Goal: Task Accomplishment & Management: Use online tool/utility

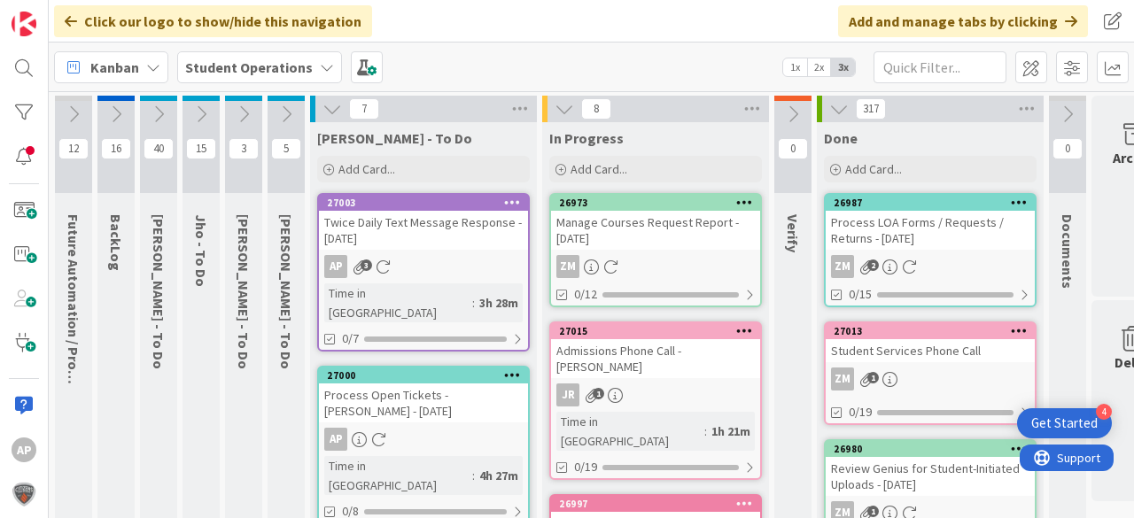
scroll to position [0, 37]
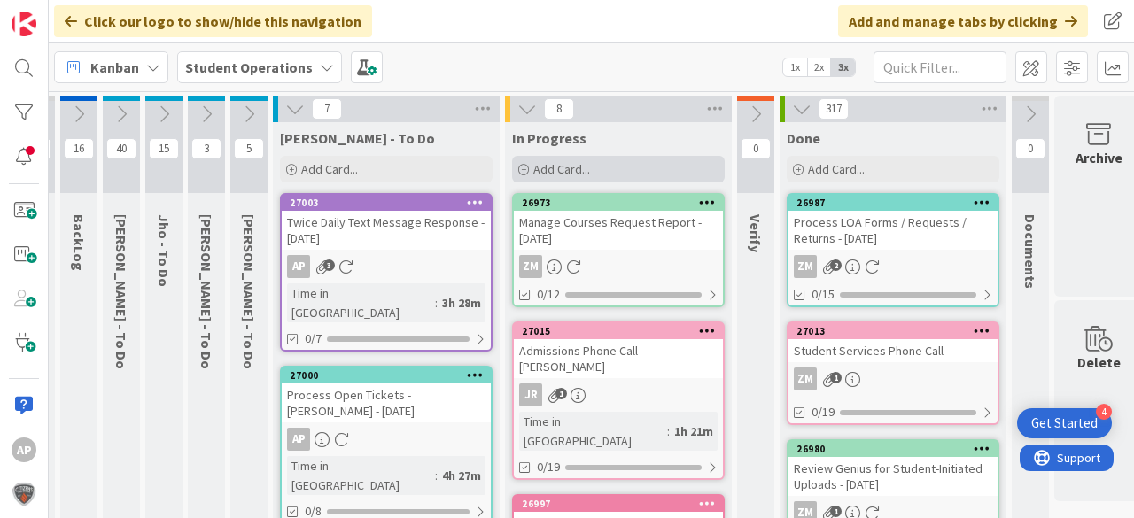
click at [634, 168] on div "Add Card..." at bounding box center [618, 169] width 213 height 27
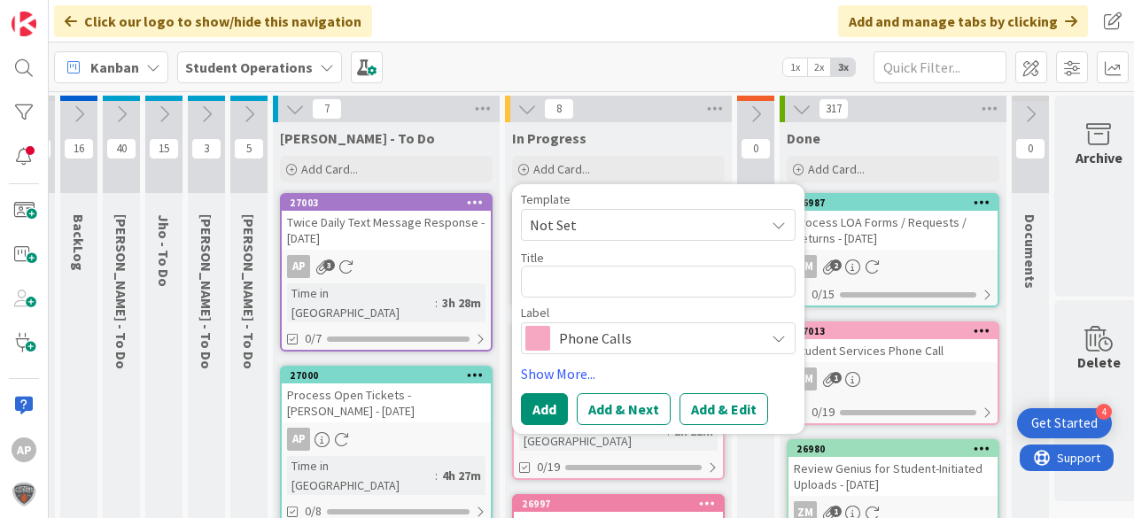
click at [592, 222] on span "Not Set" at bounding box center [641, 225] width 222 height 23
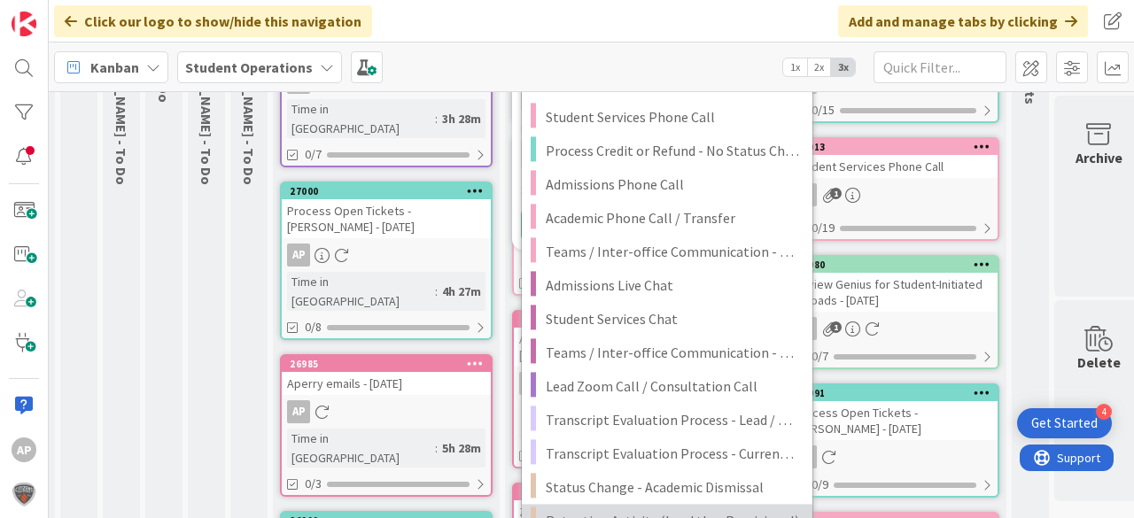
scroll to position [354, 37]
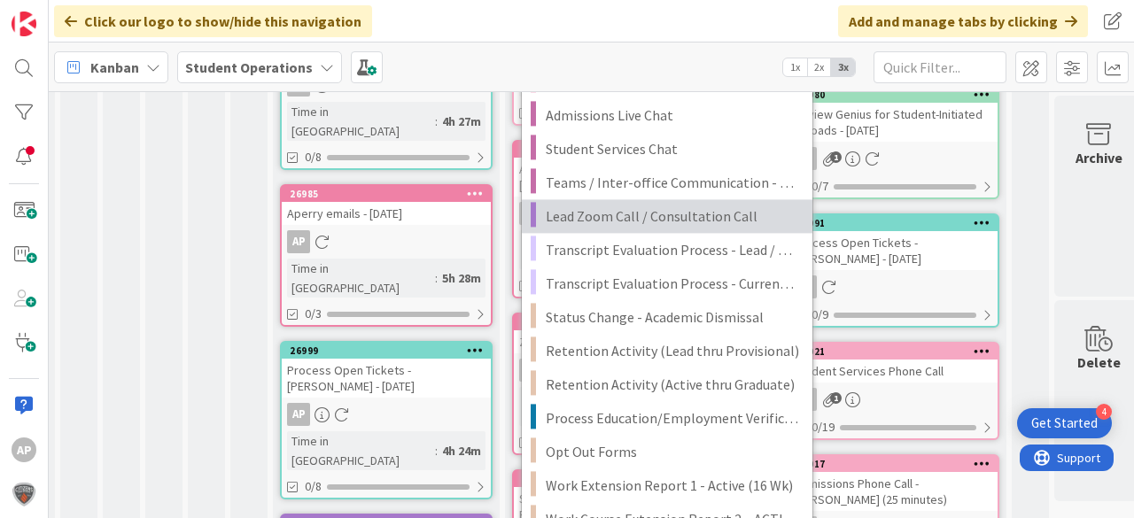
click at [721, 219] on span "Lead Zoom Call / Consultation Call" at bounding box center [672, 216] width 253 height 23
type textarea "x"
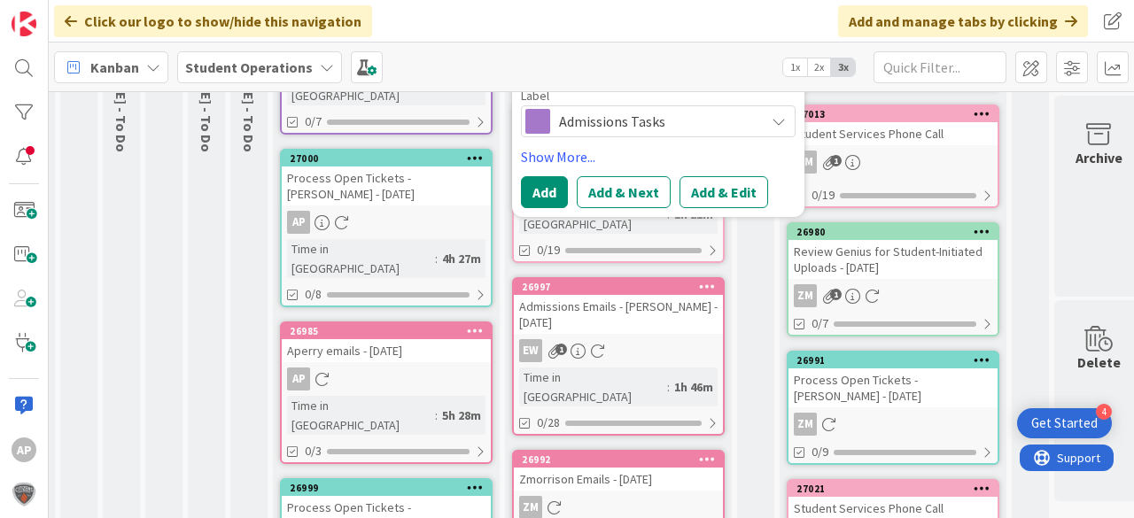
scroll to position [71, 37]
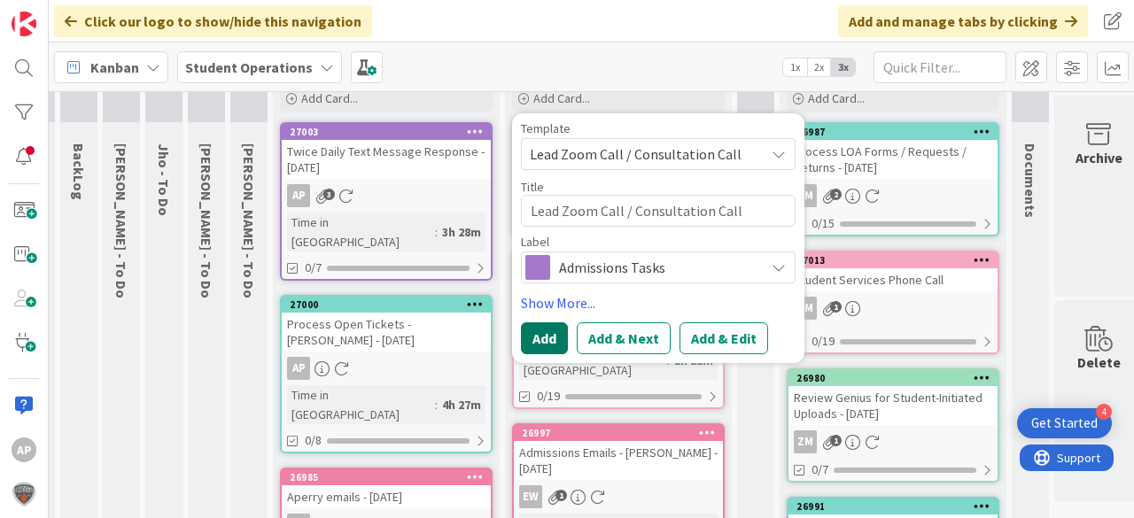
click at [549, 340] on button "Add" at bounding box center [544, 339] width 47 height 32
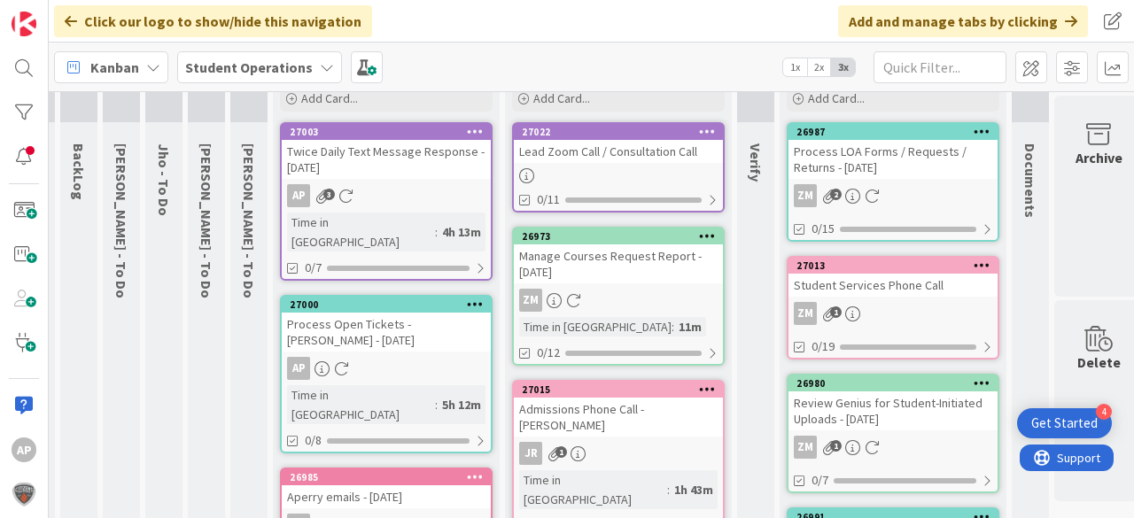
click at [620, 168] on div at bounding box center [618, 175] width 209 height 15
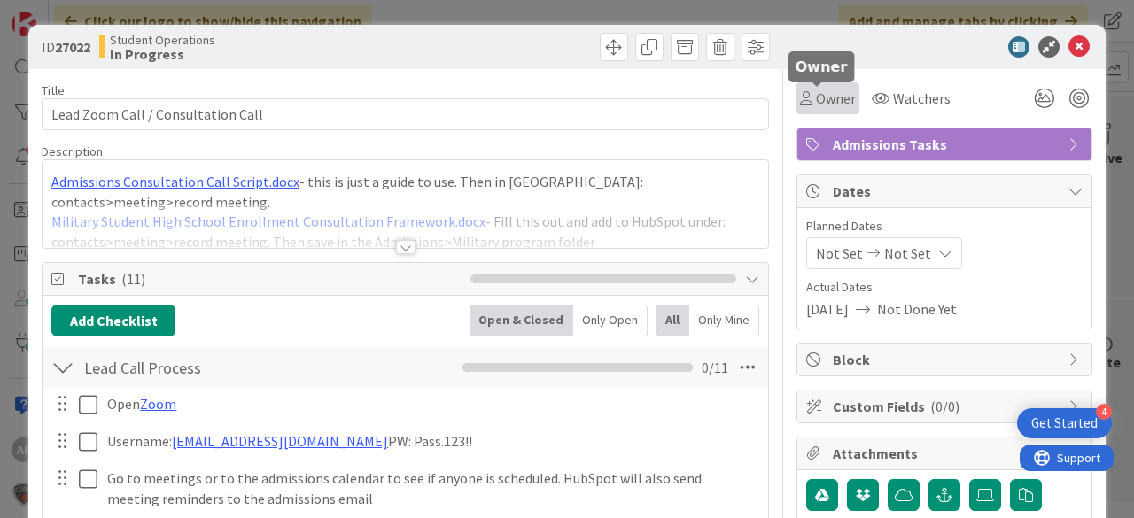
click at [820, 92] on span "Owner" at bounding box center [836, 98] width 40 height 21
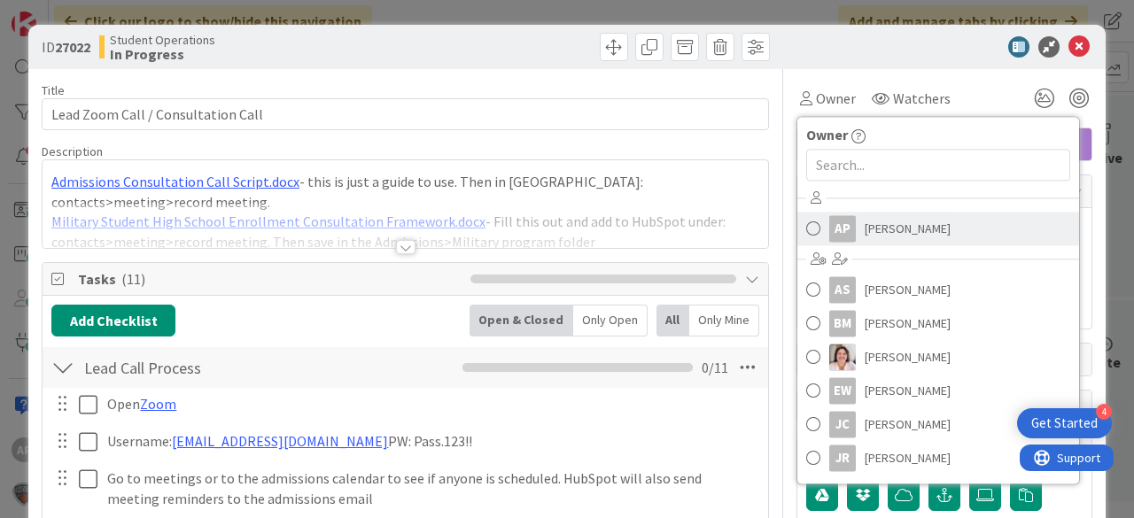
click at [882, 230] on span "[PERSON_NAME]" at bounding box center [908, 228] width 86 height 27
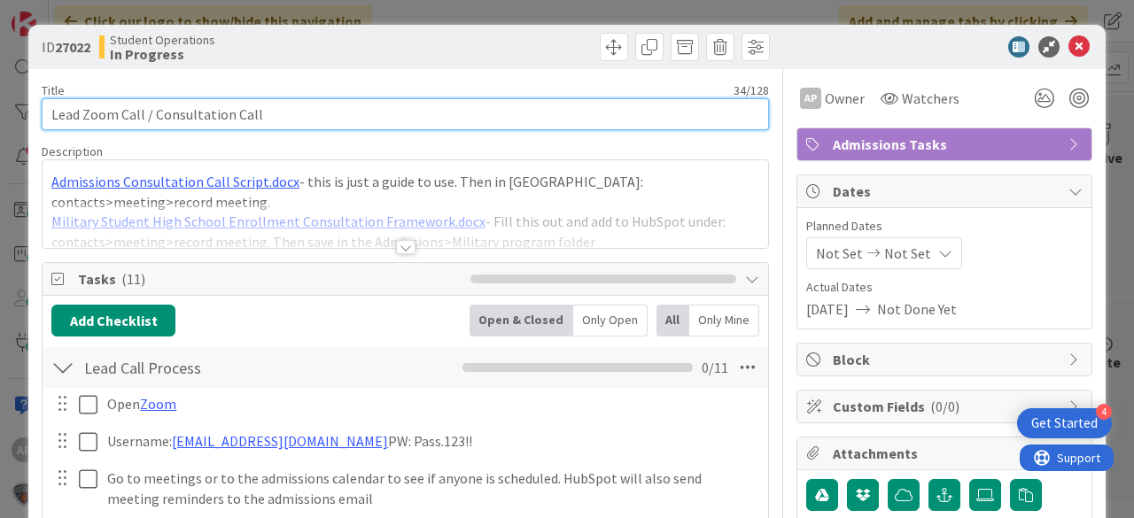
click at [382, 115] on input "Lead Zoom Call / Consultation Call" at bounding box center [405, 114] width 727 height 32
drag, startPoint x: 383, startPoint y: 112, endPoint x: 511, endPoint y: 81, distance: 132.2
click at [386, 112] on input "Lead Zoom Call / Consultation Call - [PERSON_NAME] Om" at bounding box center [405, 114] width 727 height 32
type input "Lead Zoom Call / Consultation Call - [PERSON_NAME] Mom"
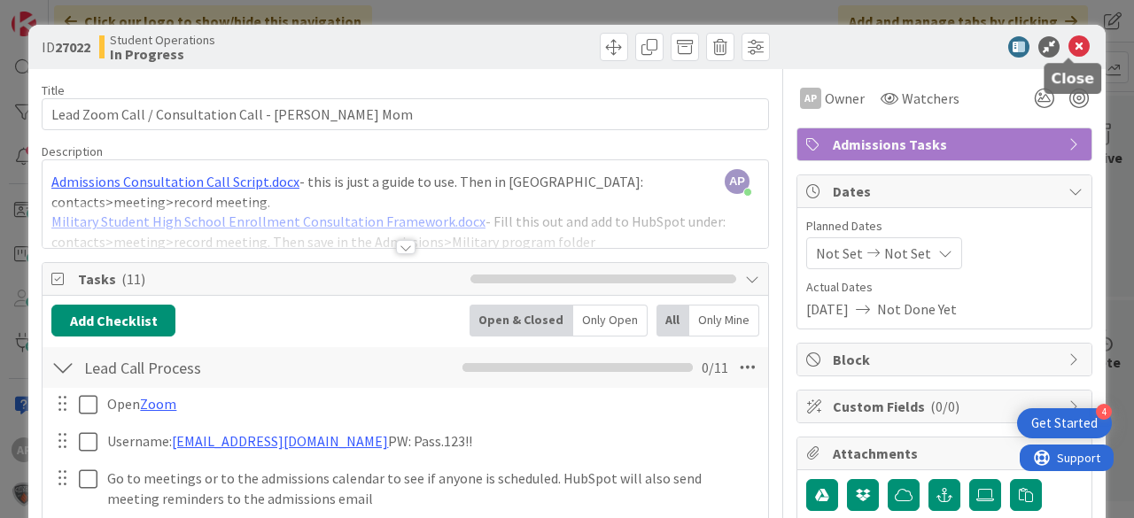
click at [1069, 46] on icon at bounding box center [1079, 46] width 21 height 21
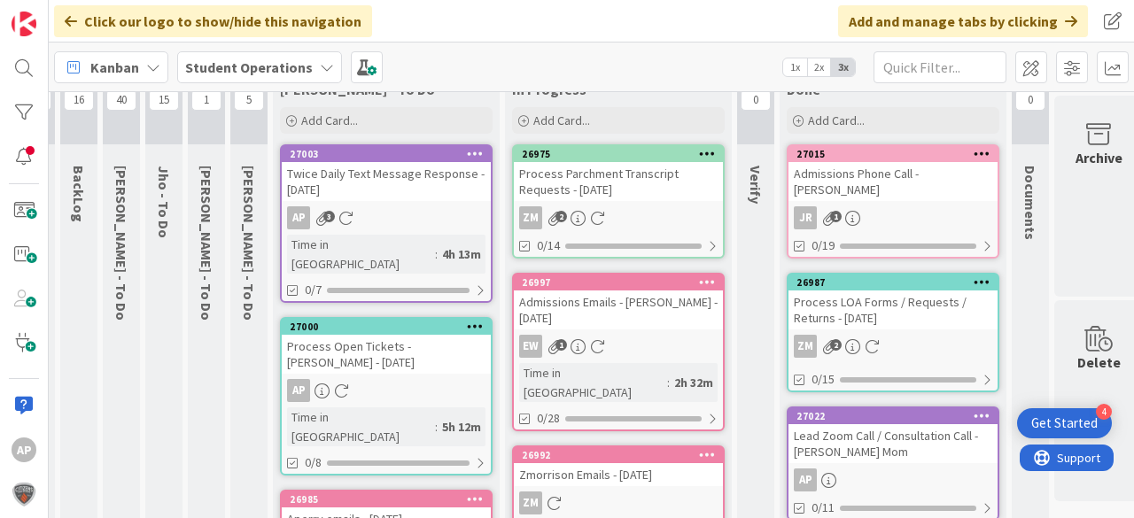
scroll to position [0, 37]
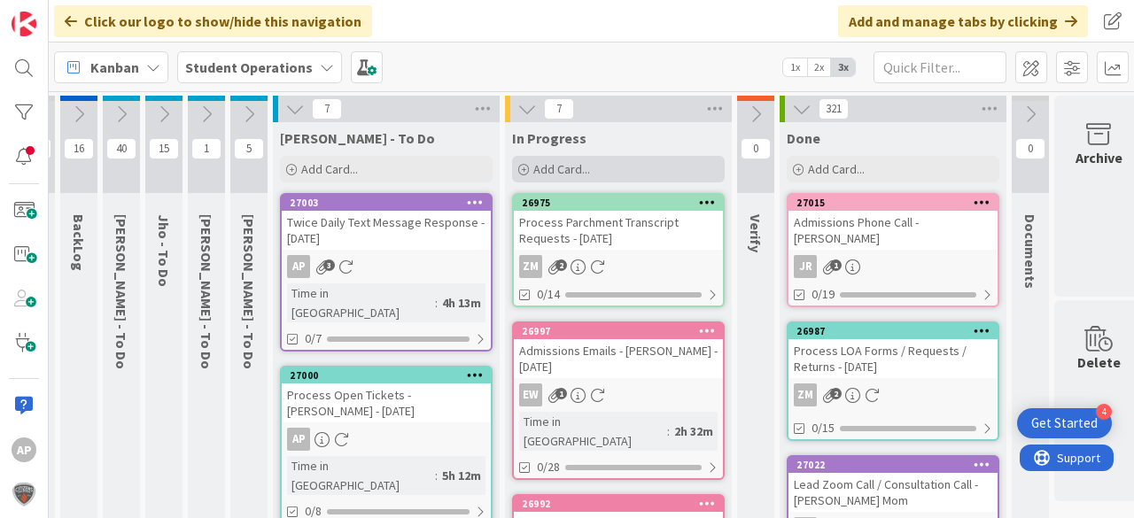
click at [589, 166] on div "Add Card..." at bounding box center [618, 169] width 213 height 27
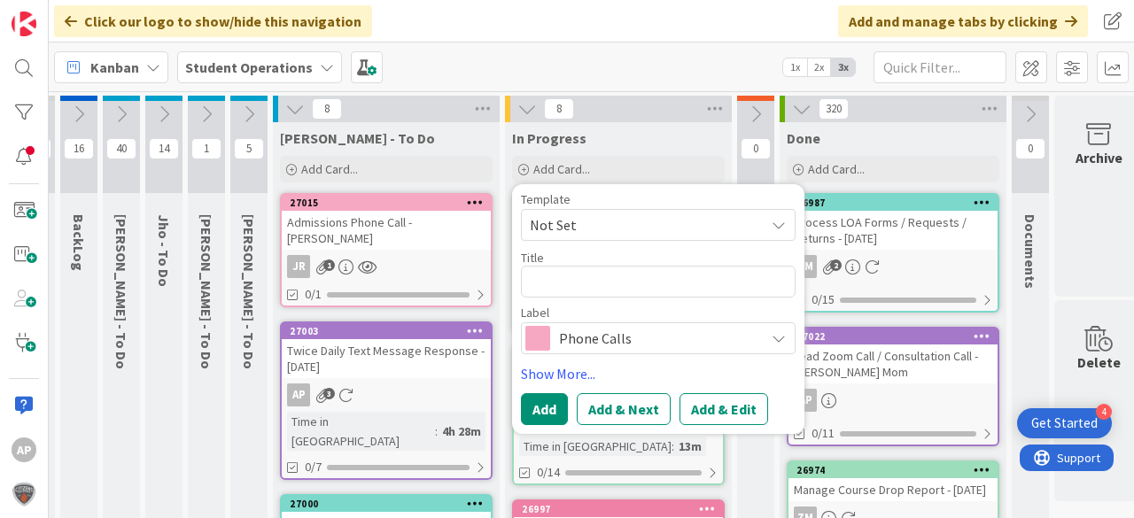
click at [667, 138] on div "In Progress" at bounding box center [618, 138] width 213 height 18
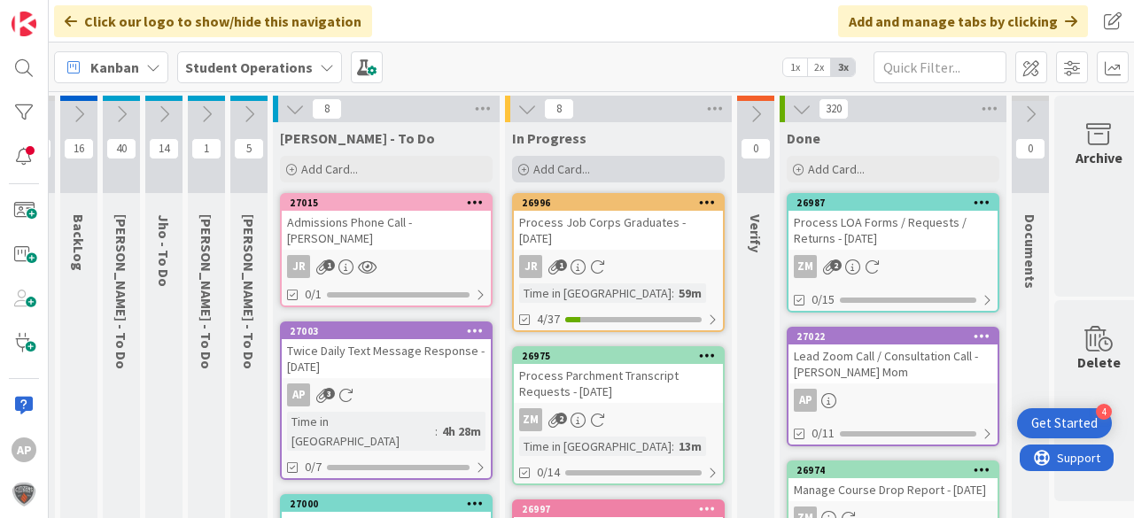
click at [634, 167] on div "Add Card..." at bounding box center [618, 169] width 213 height 27
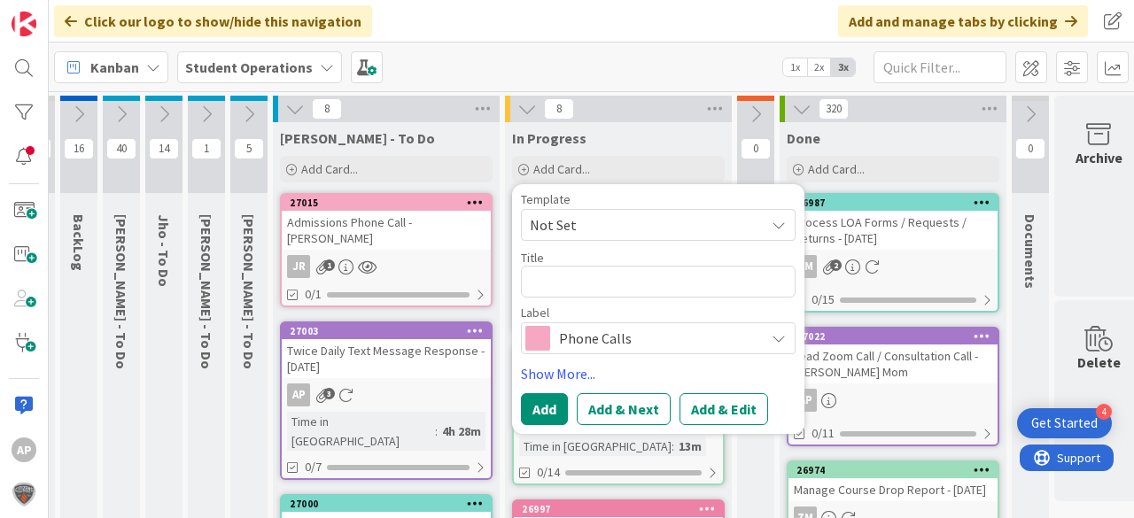
click at [641, 229] on span "Not Set" at bounding box center [641, 225] width 222 height 23
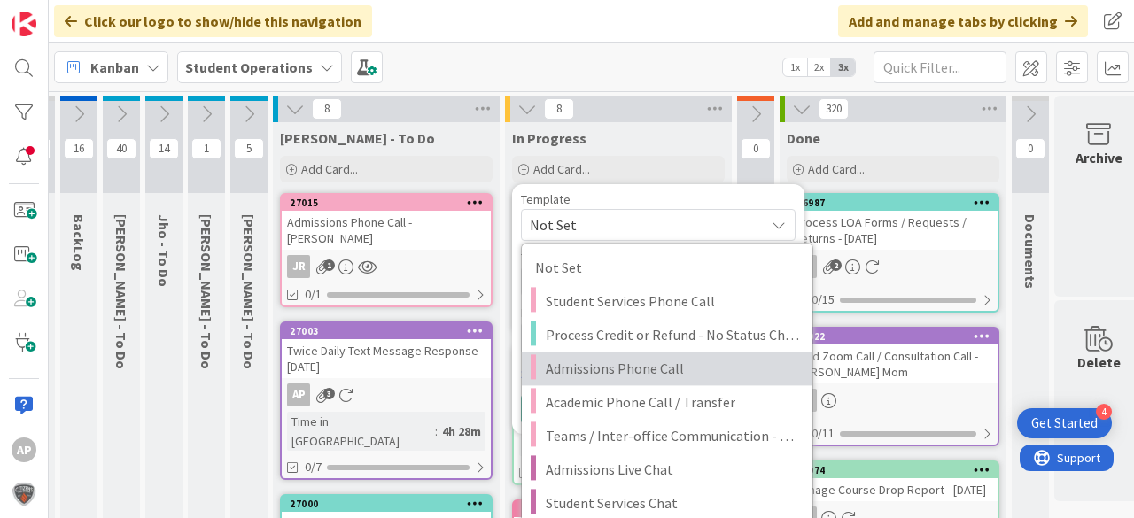
click at [673, 373] on span "Admissions Phone Call" at bounding box center [672, 368] width 253 height 23
type textarea "x"
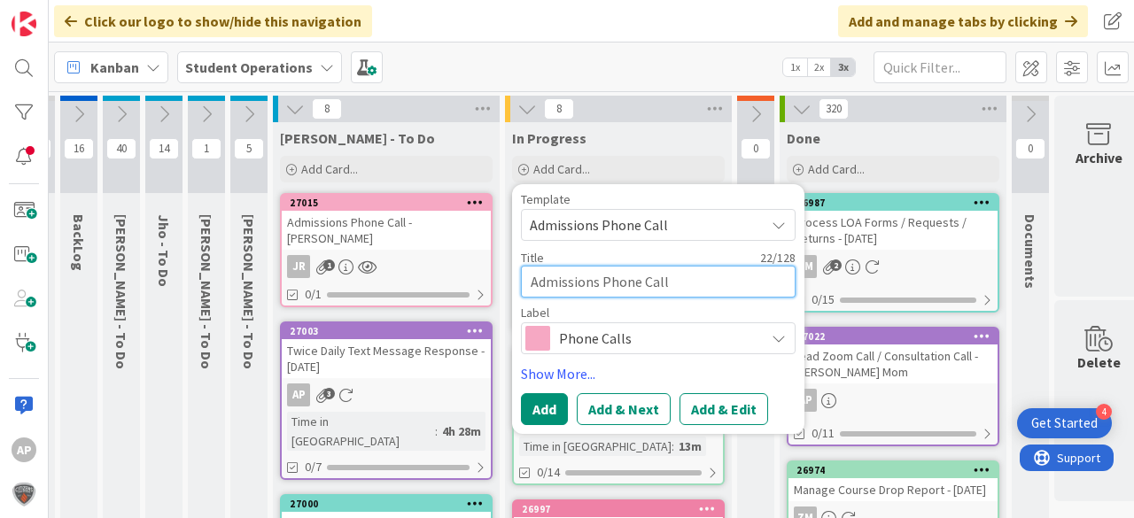
click at [705, 276] on textarea "Admissions Phone Call" at bounding box center [658, 282] width 275 height 32
type textarea "Admissions Phone Call -"
type textarea "x"
type textarea "Admissions Phone Call -"
type textarea "x"
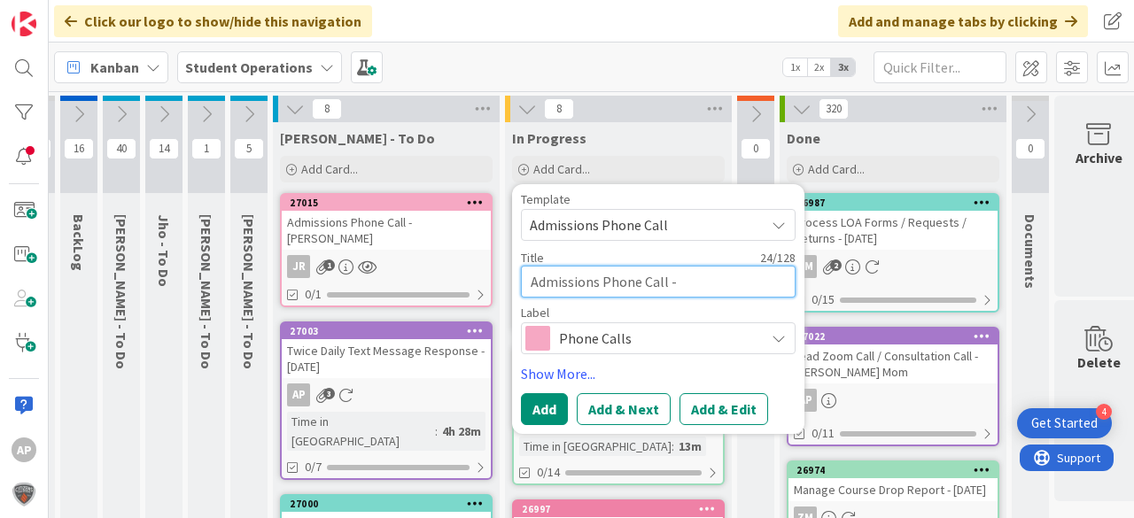
type textarea "Admissions Phone Call - L"
type textarea "x"
type textarea "Admissions Phone Call - Li"
type textarea "x"
type textarea "Admissions Phone Call - Lis"
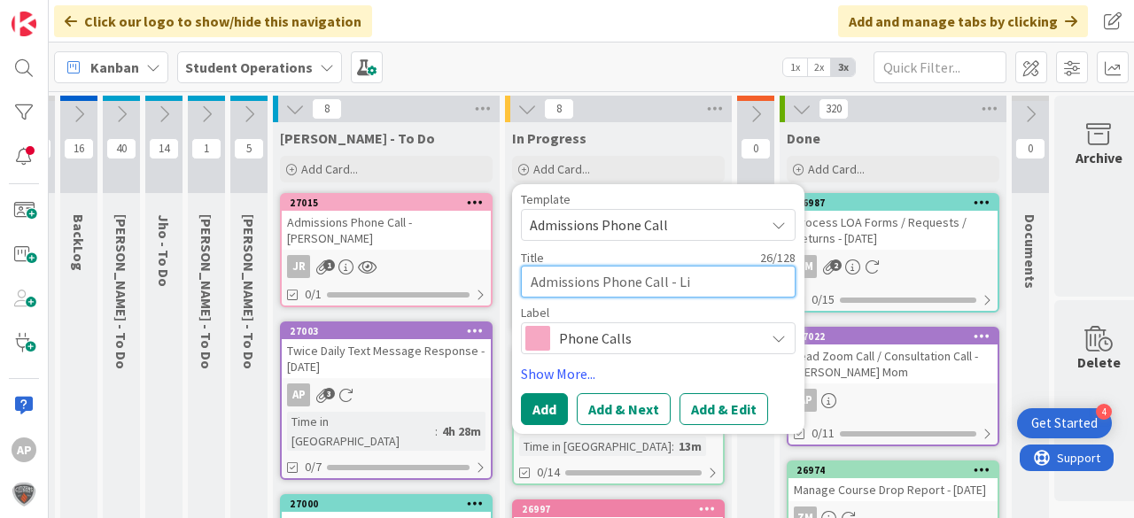
type textarea "x"
type textarea "Admissions Phone Call - [PERSON_NAME]"
type textarea "x"
type textarea "Admissions Phone Call - [PERSON_NAME]"
type textarea "x"
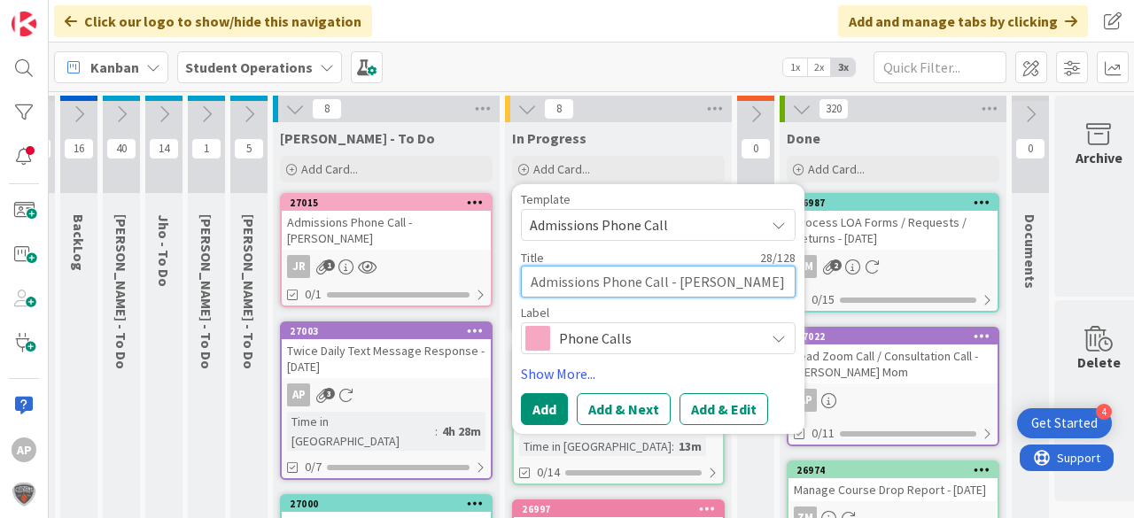
type textarea "Admissions Phone Call - [PERSON_NAME]"
type textarea "x"
type textarea "Admissions Phone Call - [PERSON_NAME]"
type textarea "x"
type textarea "Admissions Phone Call - [PERSON_NAME]"
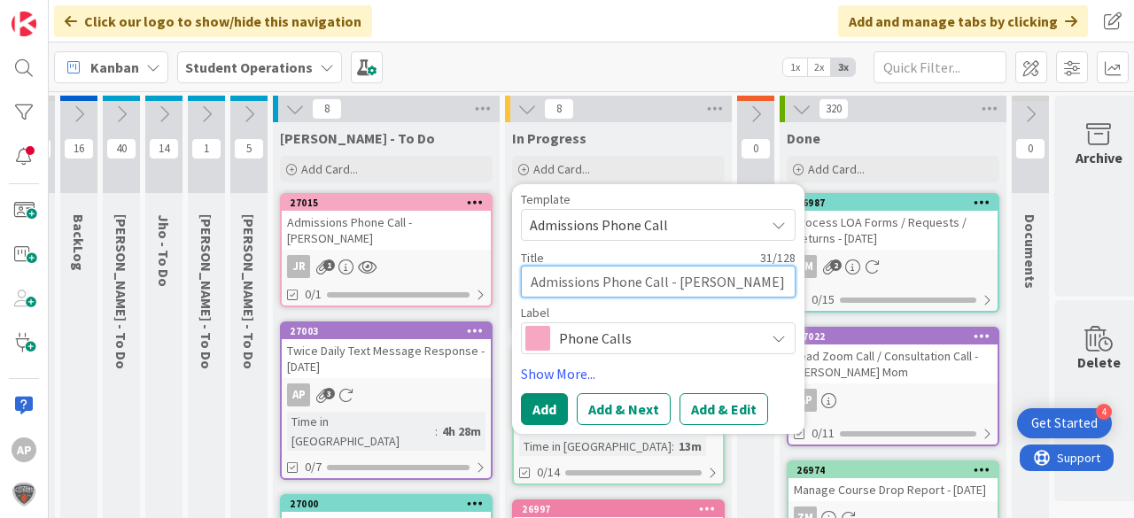
type textarea "x"
type textarea "Admissions Phone Call - [PERSON_NAME]"
type textarea "x"
type textarea "Admissions Phone Call - [PERSON_NAME]"
type textarea "x"
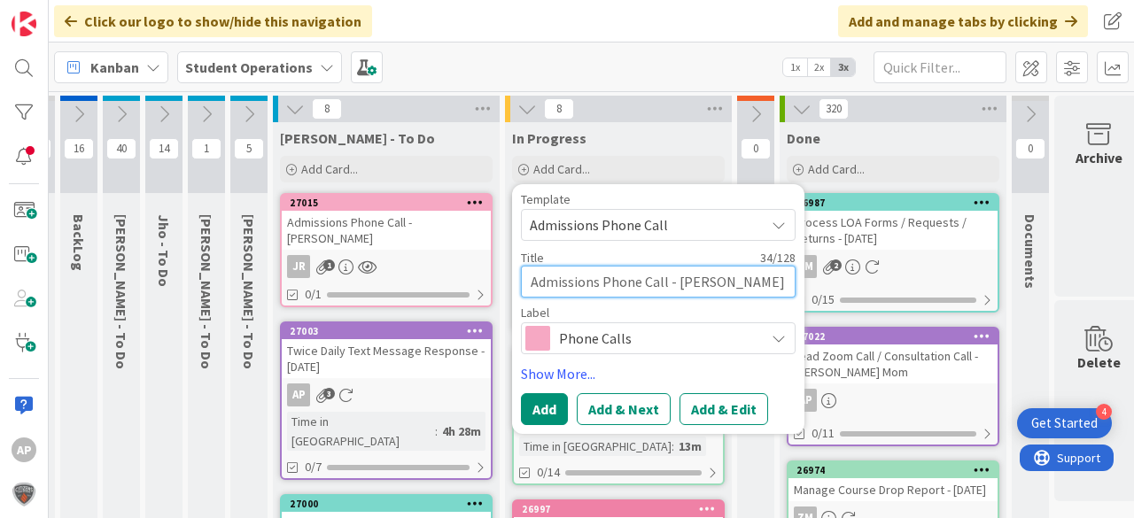
type textarea "Admissions Phone Call - [PERSON_NAME]"
type textarea "x"
type textarea "Admissions Phone Call - [PERSON_NAME]"
type textarea "x"
type textarea "Admissions Phone Call - [PERSON_NAME]"
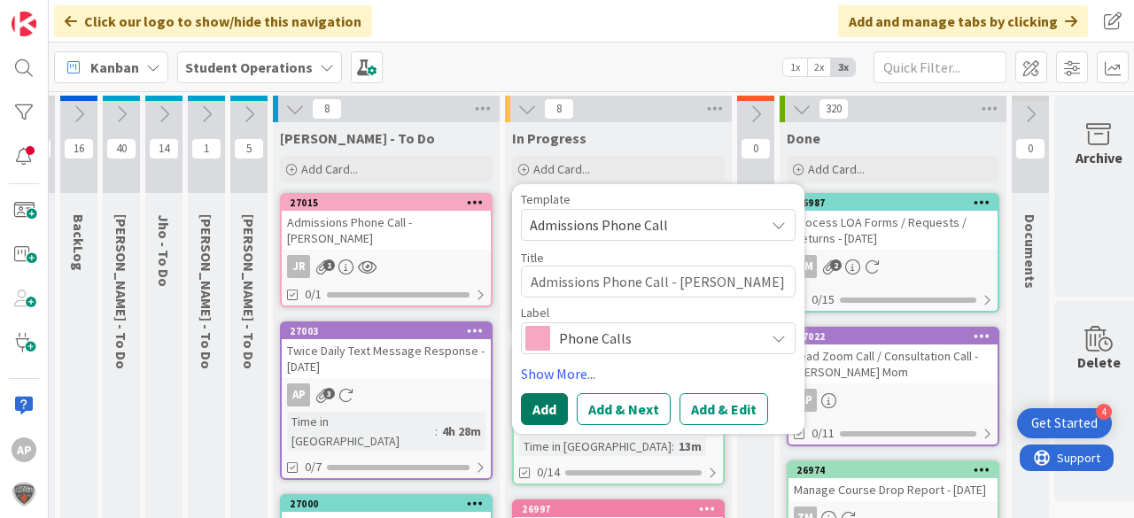
click at [529, 416] on button "Add" at bounding box center [544, 409] width 47 height 32
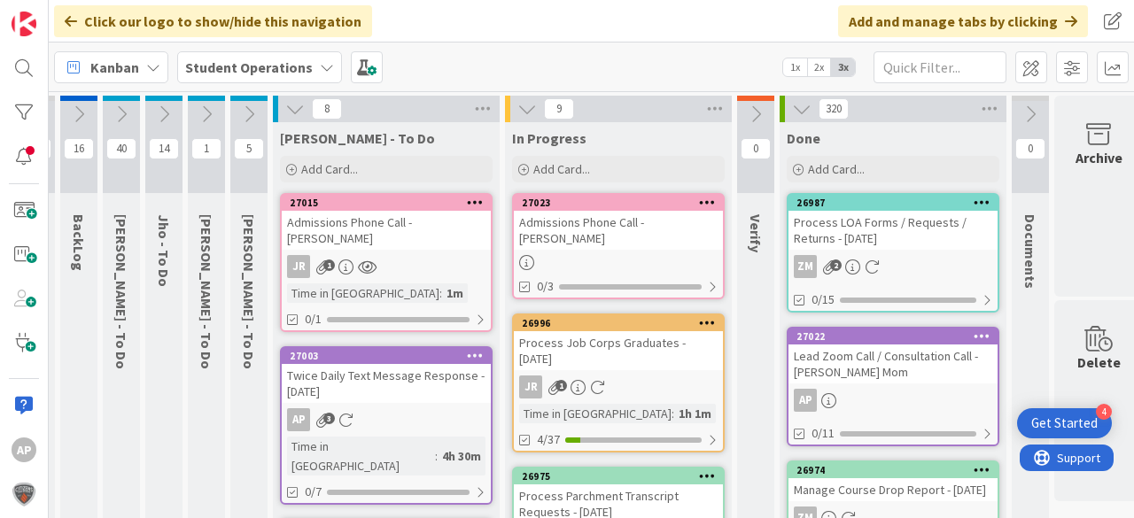
click at [652, 229] on div "Admissions Phone Call - [PERSON_NAME]" at bounding box center [618, 230] width 209 height 39
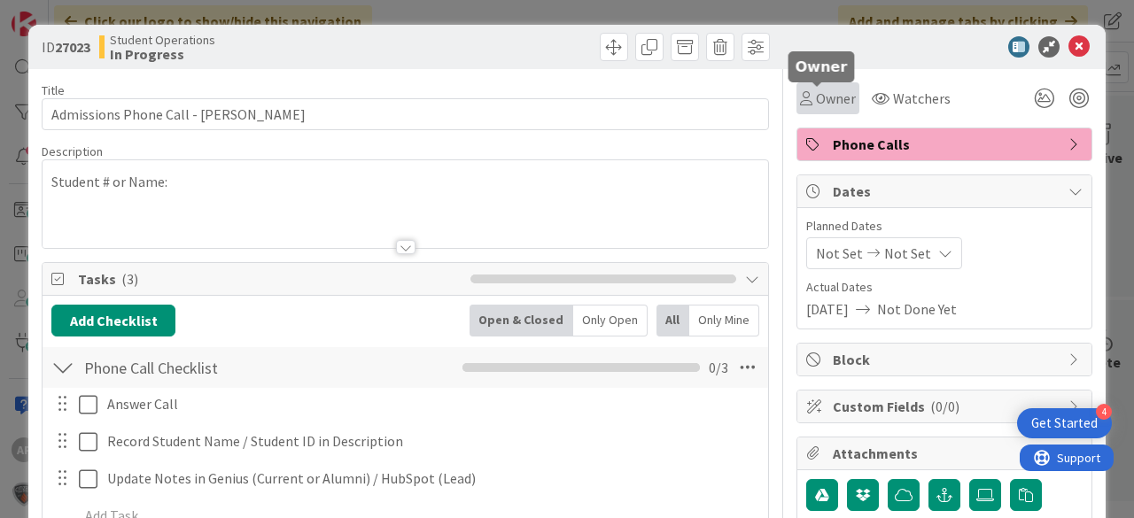
click at [825, 98] on span "Owner" at bounding box center [836, 98] width 40 height 21
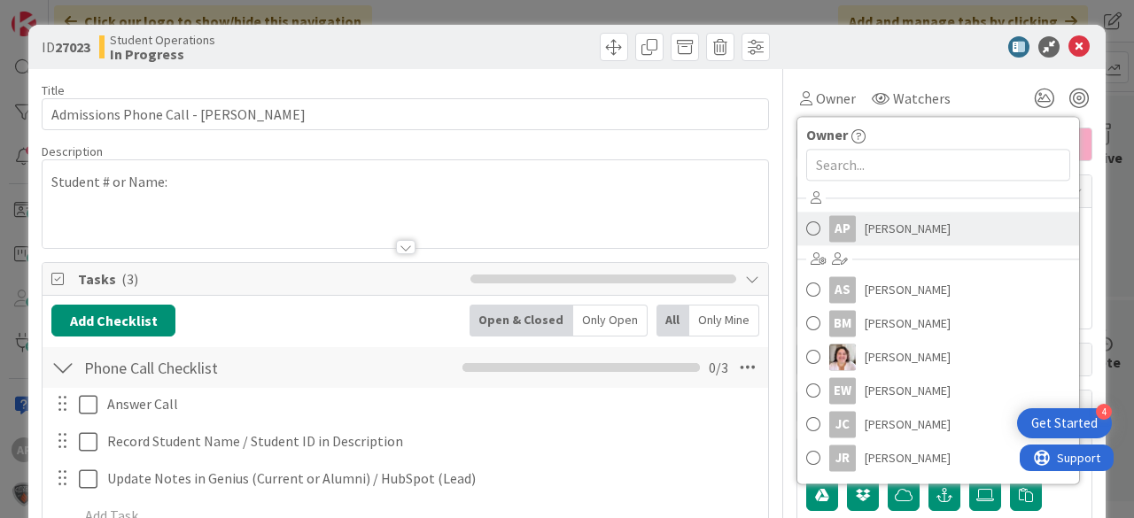
click at [905, 224] on span "[PERSON_NAME]" at bounding box center [908, 228] width 86 height 27
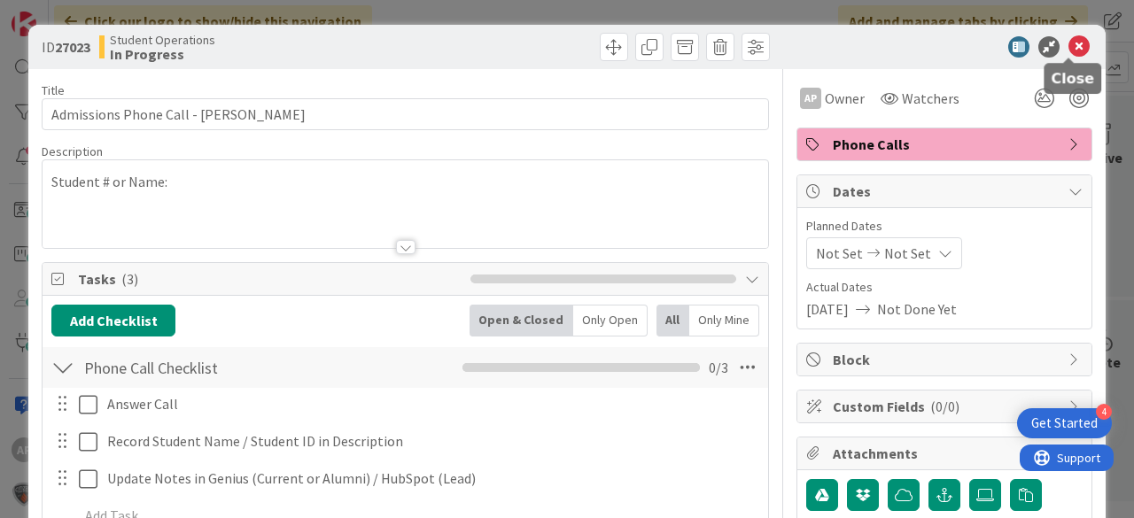
click at [1075, 39] on icon at bounding box center [1079, 46] width 21 height 21
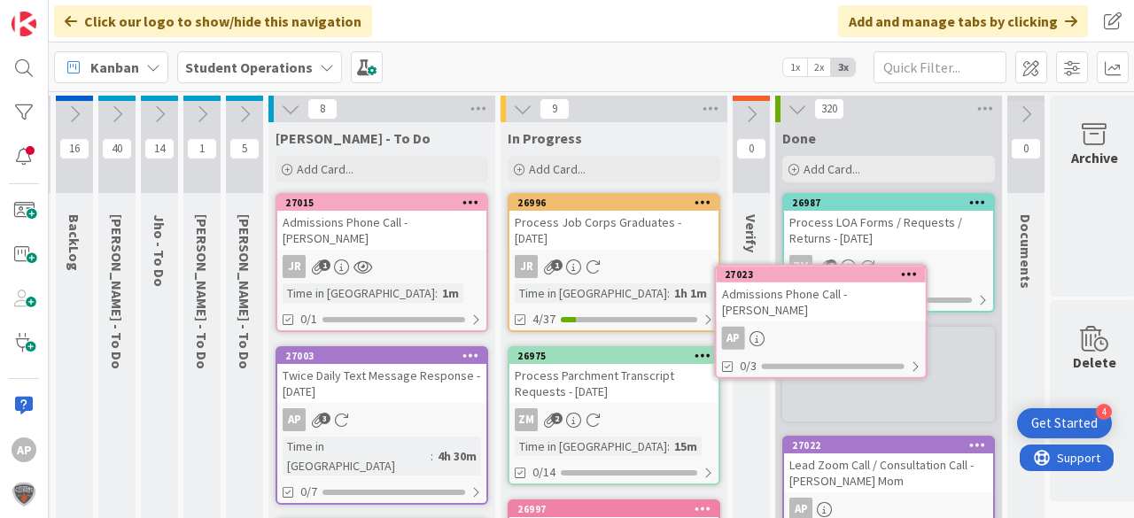
scroll to position [2, 57]
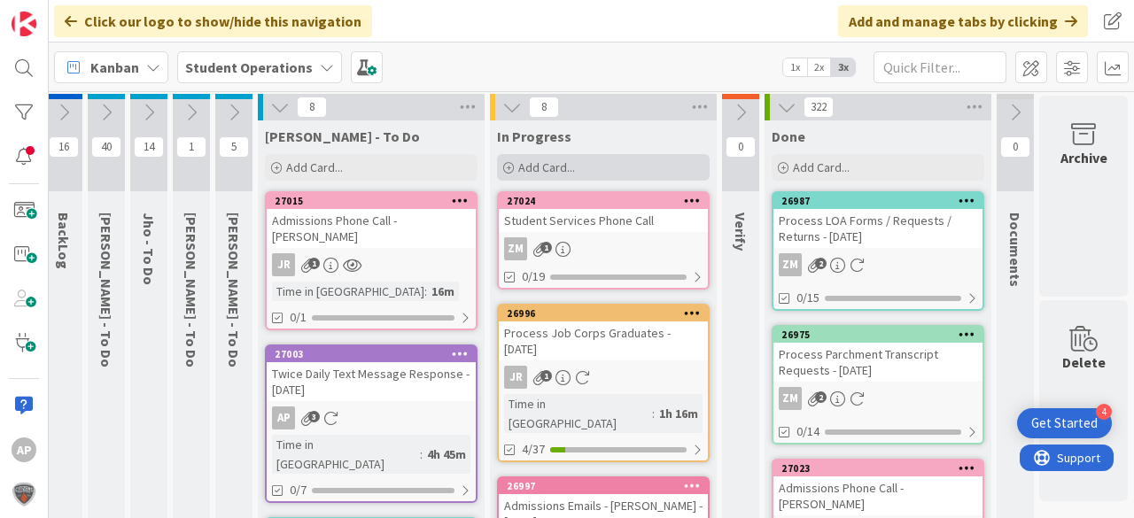
click at [612, 163] on div "Add Card..." at bounding box center [603, 167] width 213 height 27
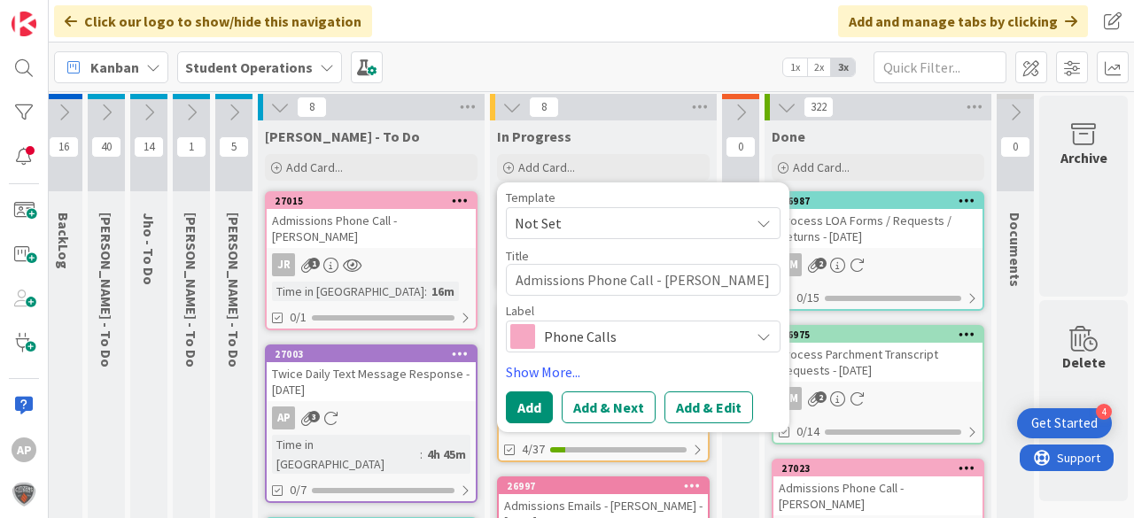
click at [611, 223] on span "Not Set" at bounding box center [626, 223] width 222 height 23
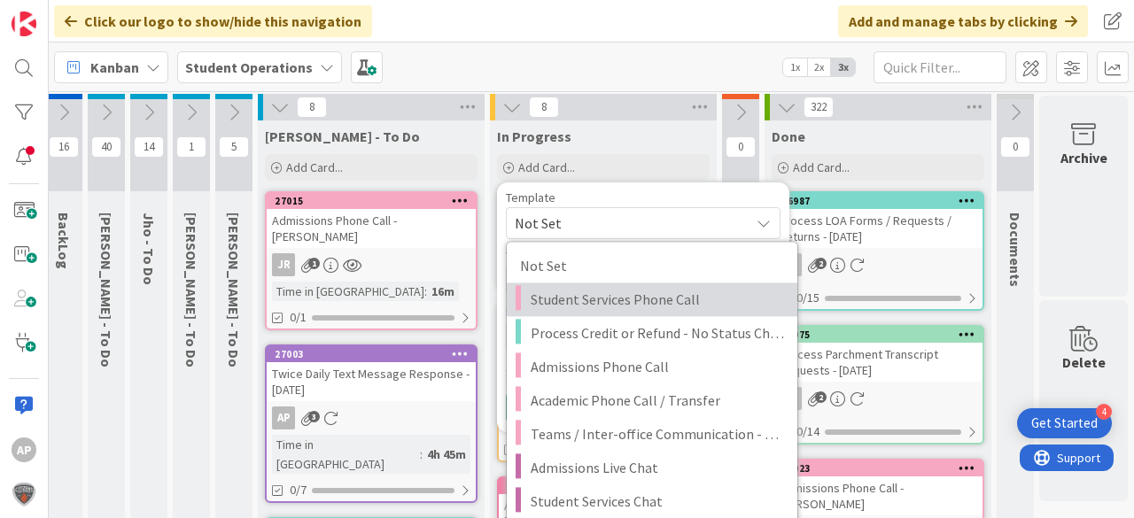
click at [648, 307] on span "Student Services Phone Call" at bounding box center [657, 299] width 253 height 23
type textarea "x"
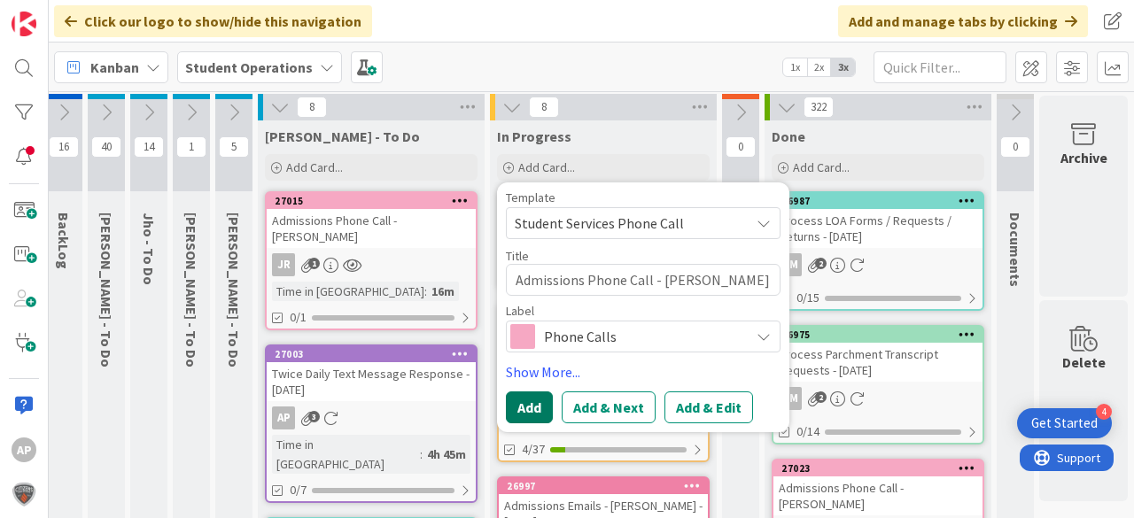
click at [539, 395] on button "Add" at bounding box center [529, 408] width 47 height 32
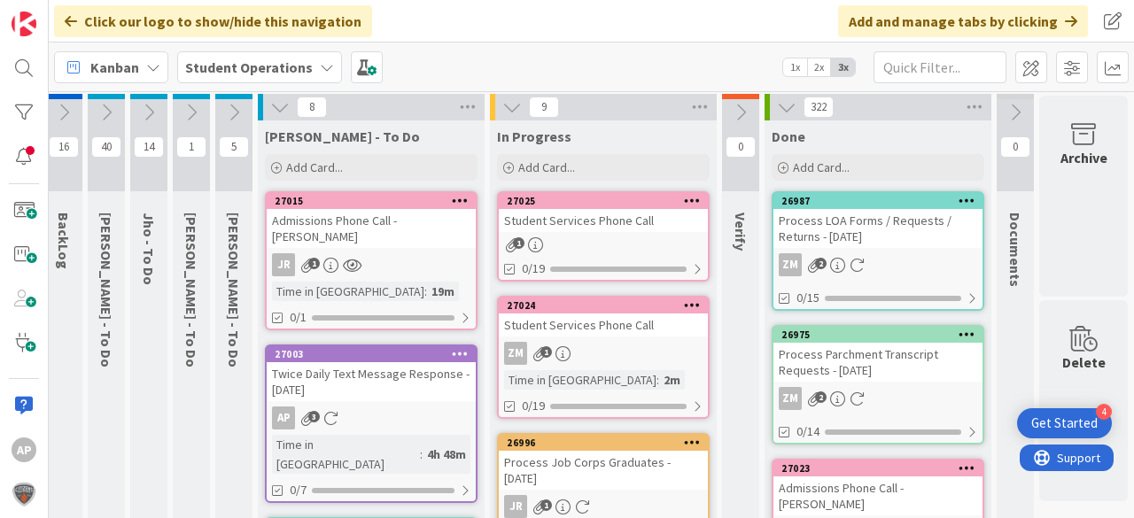
click at [606, 210] on div "Student Services Phone Call" at bounding box center [603, 220] width 209 height 23
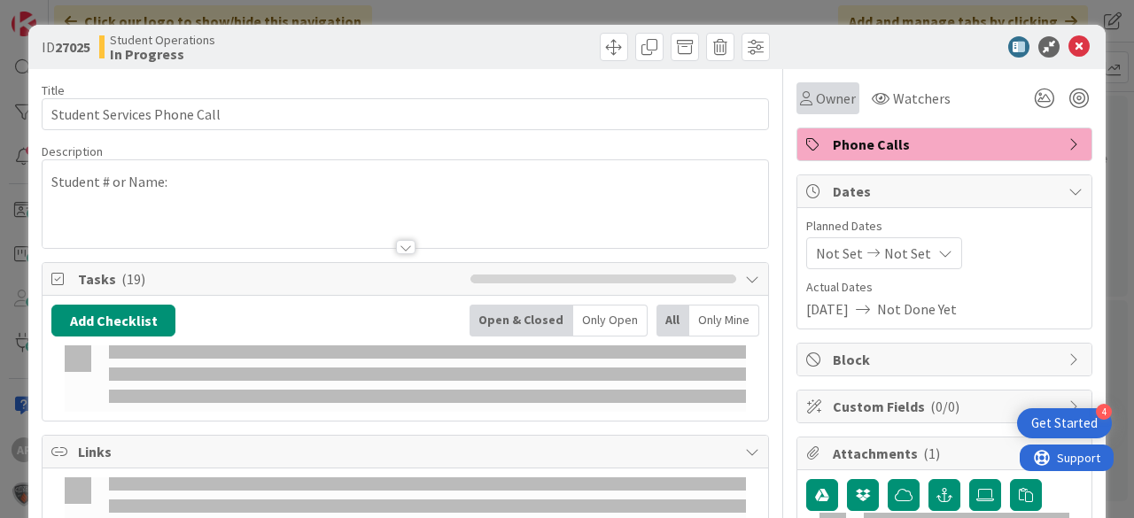
click at [806, 83] on div "Owner" at bounding box center [828, 98] width 63 height 32
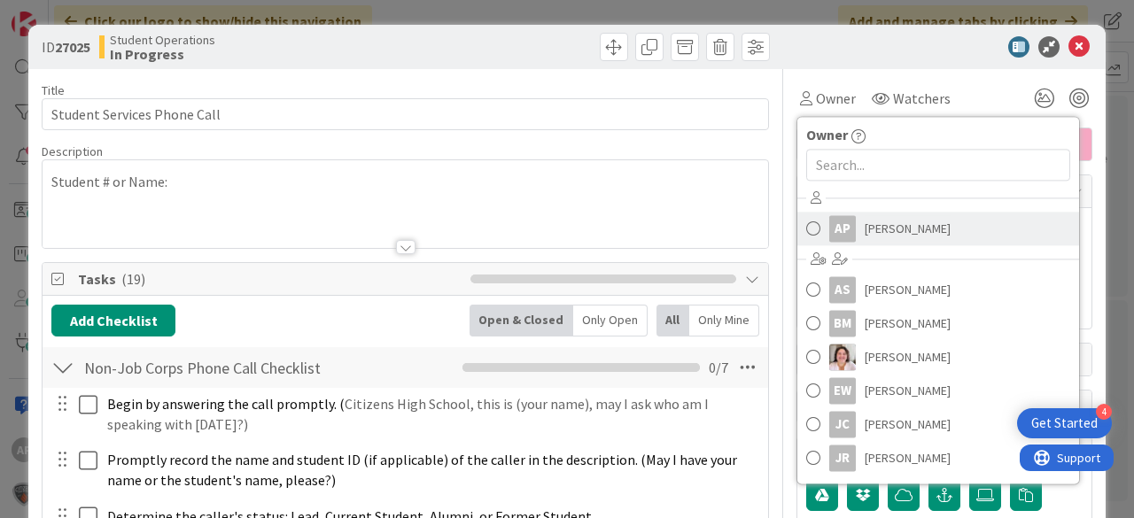
click at [868, 216] on span "[PERSON_NAME]" at bounding box center [908, 228] width 86 height 27
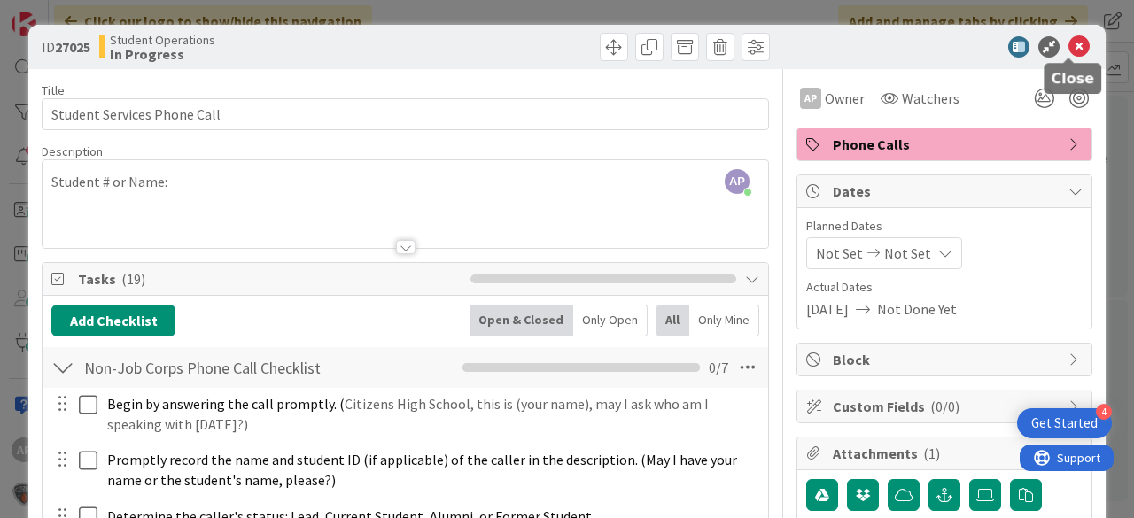
click at [1070, 52] on icon at bounding box center [1079, 46] width 21 height 21
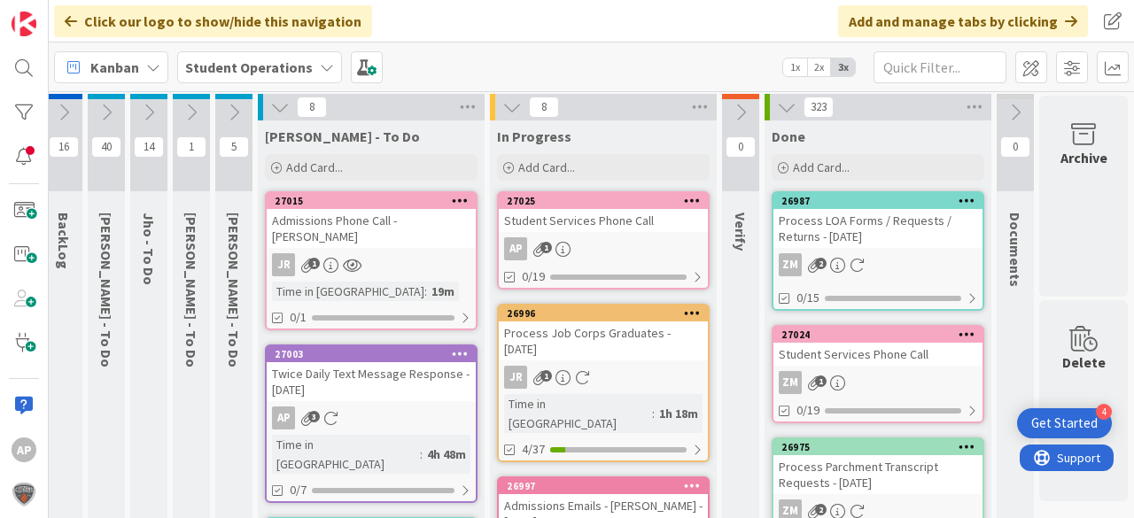
click at [635, 222] on div "Student Services Phone Call" at bounding box center [603, 220] width 209 height 23
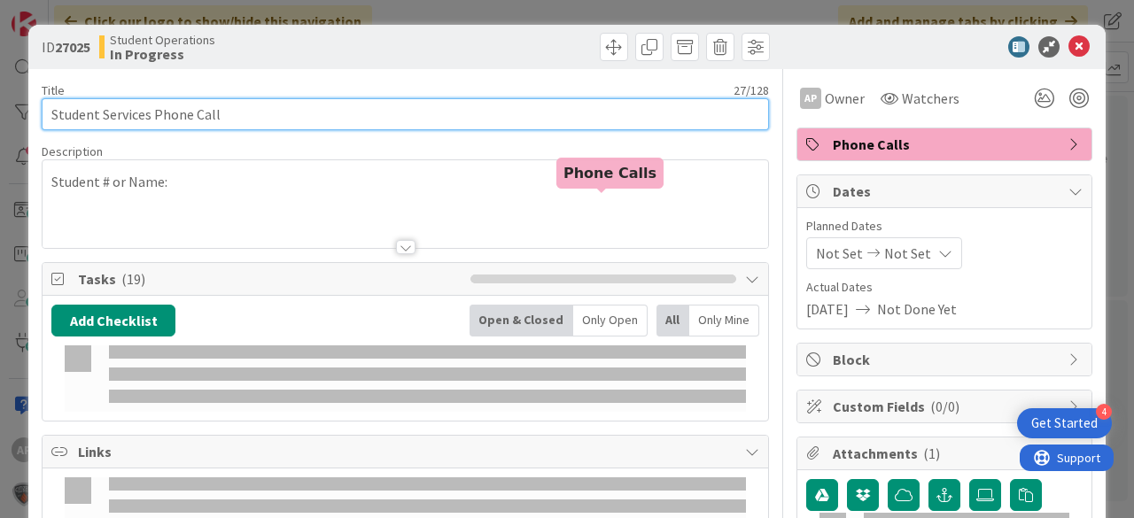
click at [333, 124] on input "Student Services Phone Call" at bounding box center [405, 114] width 727 height 32
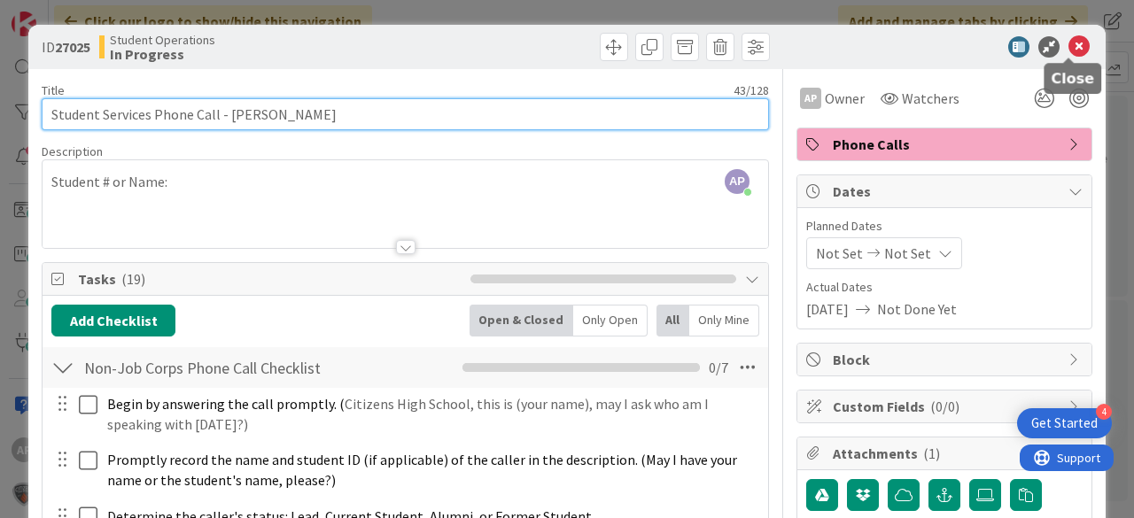
type input "Student Services Phone Call - [PERSON_NAME]"
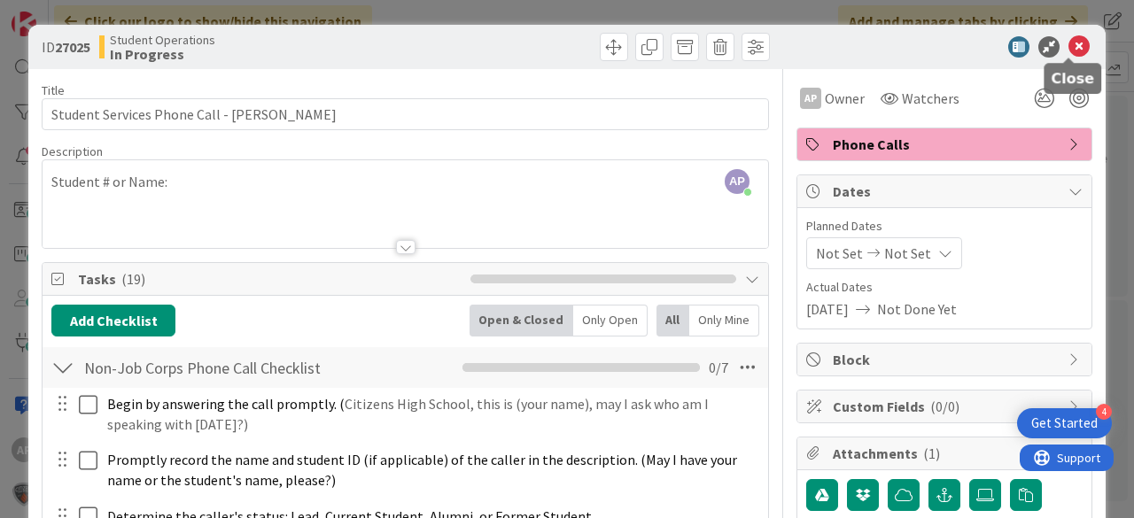
click at [1071, 40] on icon at bounding box center [1079, 46] width 21 height 21
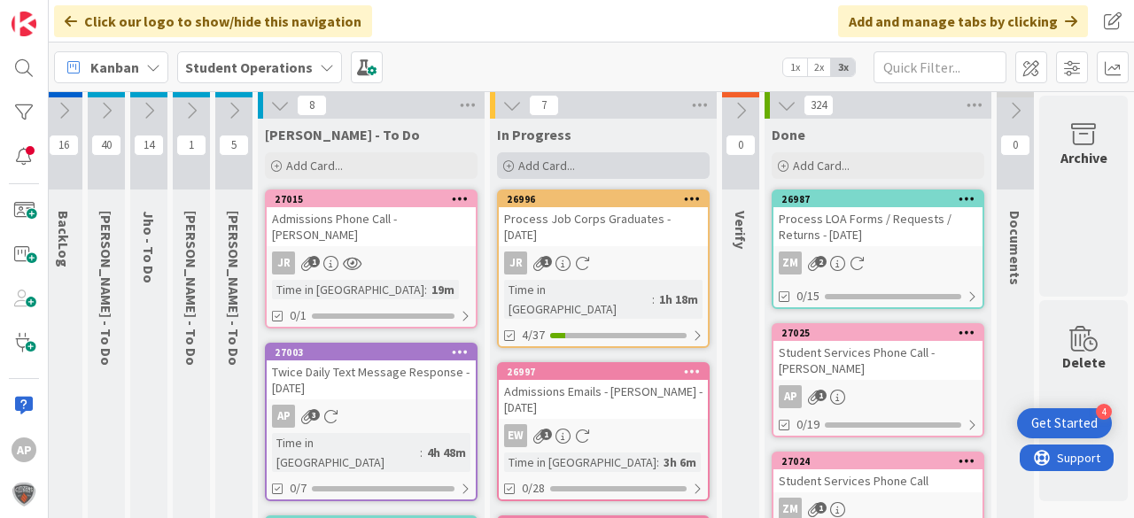
click at [591, 167] on div "Add Card..." at bounding box center [603, 165] width 213 height 27
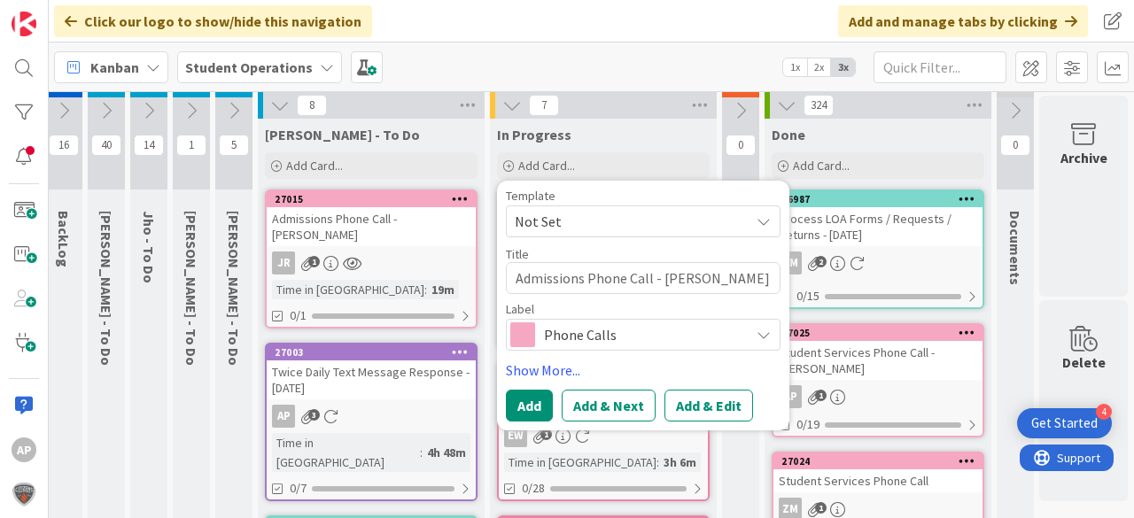
click at [592, 220] on span "Not Set" at bounding box center [626, 221] width 222 height 23
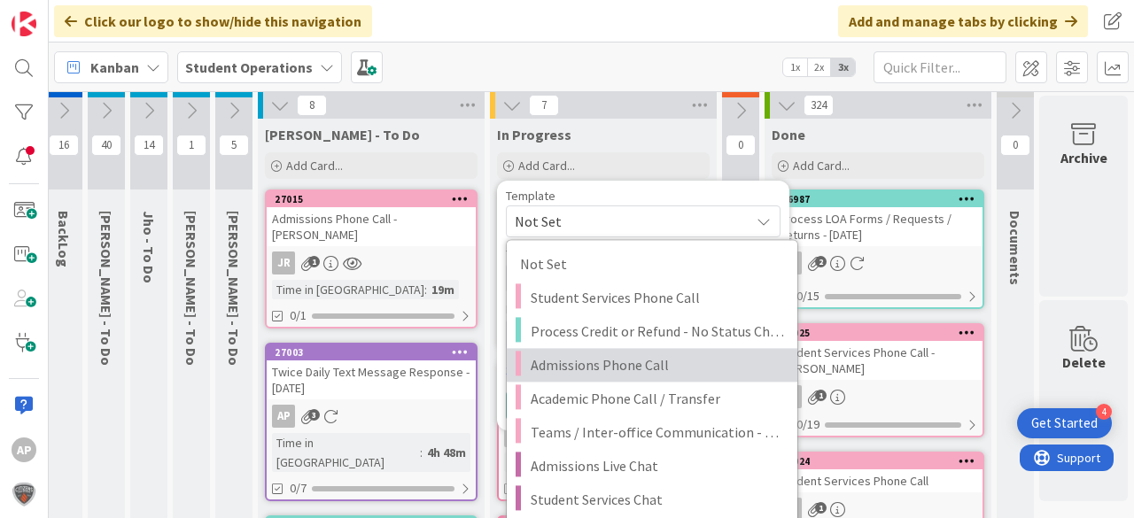
click at [661, 367] on span "Admissions Phone Call" at bounding box center [657, 365] width 253 height 23
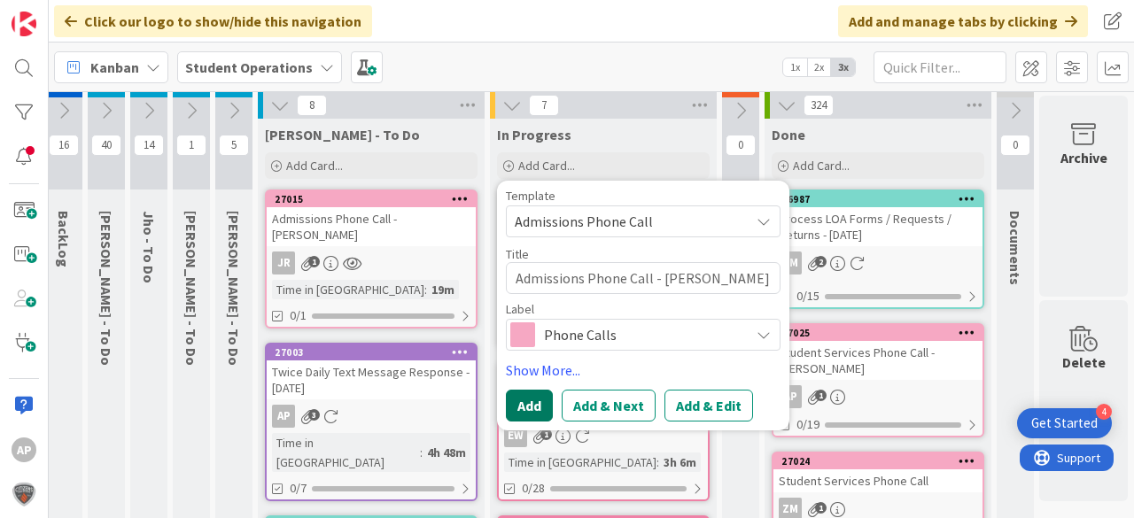
click at [514, 400] on button "Add" at bounding box center [529, 406] width 47 height 32
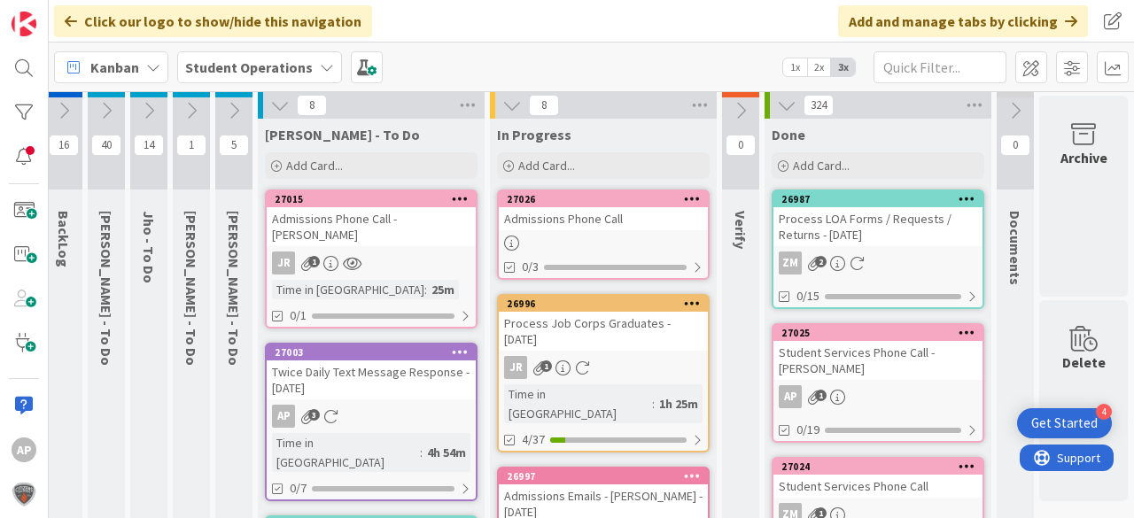
click at [589, 236] on div at bounding box center [603, 243] width 209 height 15
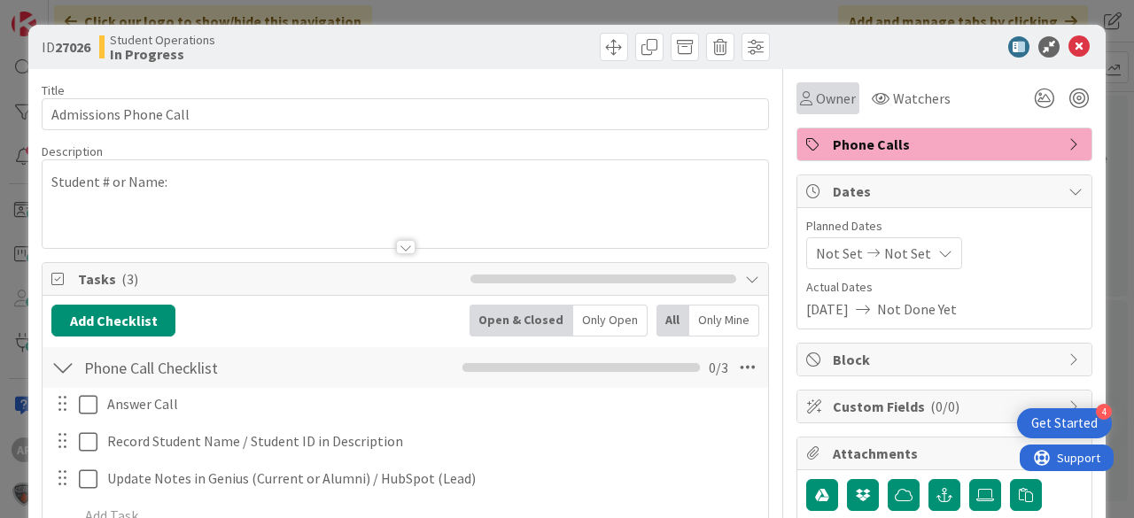
click at [825, 102] on span "Owner" at bounding box center [836, 98] width 40 height 21
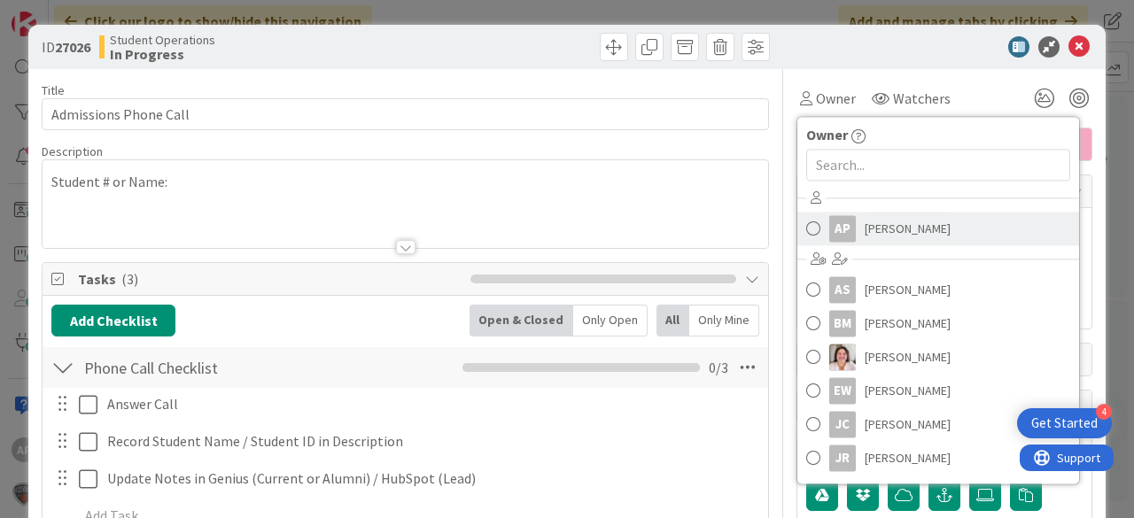
click at [897, 237] on span "[PERSON_NAME]" at bounding box center [908, 228] width 86 height 27
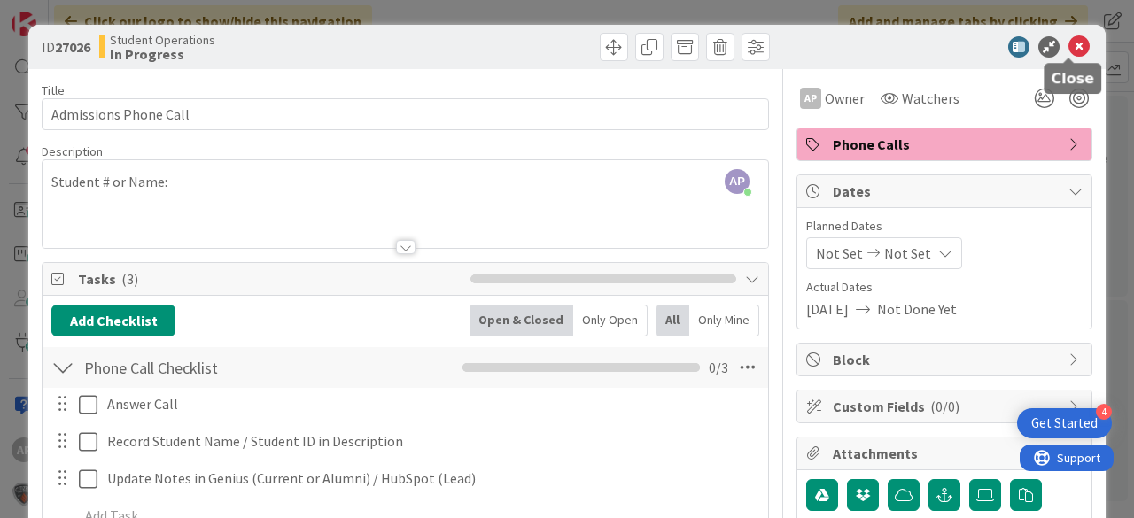
click at [1069, 50] on icon at bounding box center [1079, 46] width 21 height 21
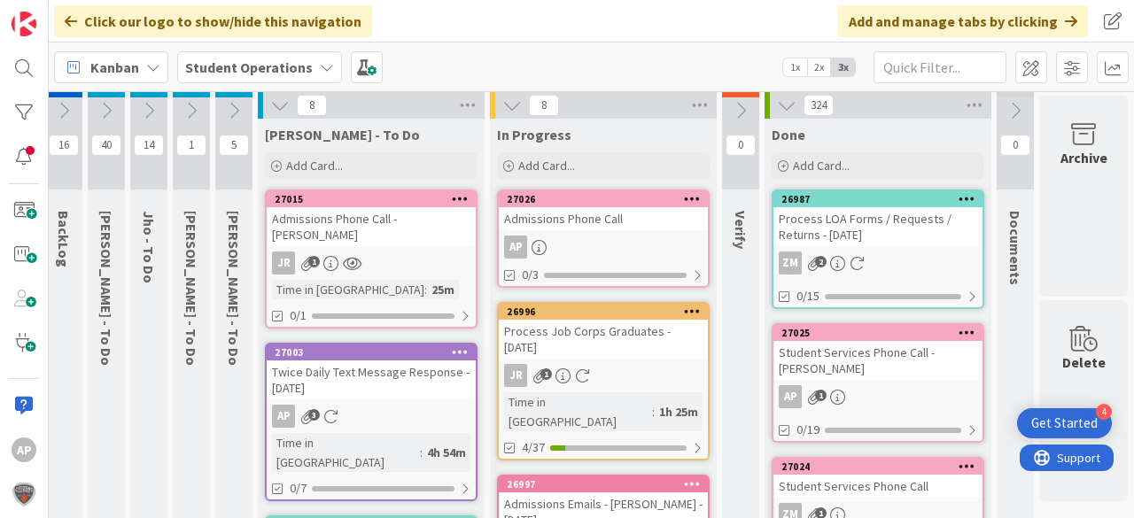
click at [606, 225] on div "Admissions Phone Call" at bounding box center [603, 218] width 209 height 23
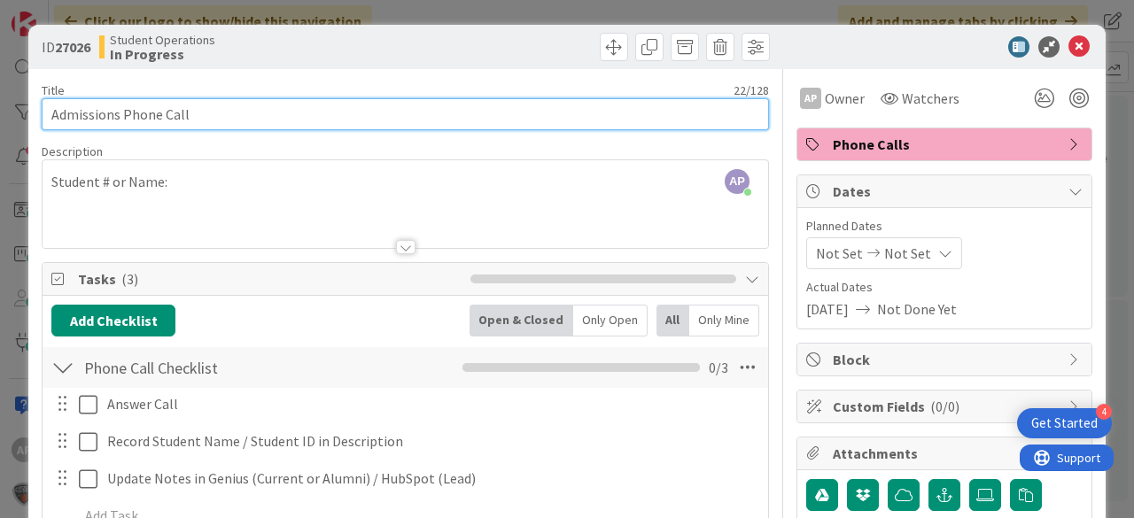
drag, startPoint x: 216, startPoint y: 111, endPoint x: 184, endPoint y: 116, distance: 32.3
click at [216, 111] on input "Admissions Phone Call" at bounding box center [405, 114] width 727 height 32
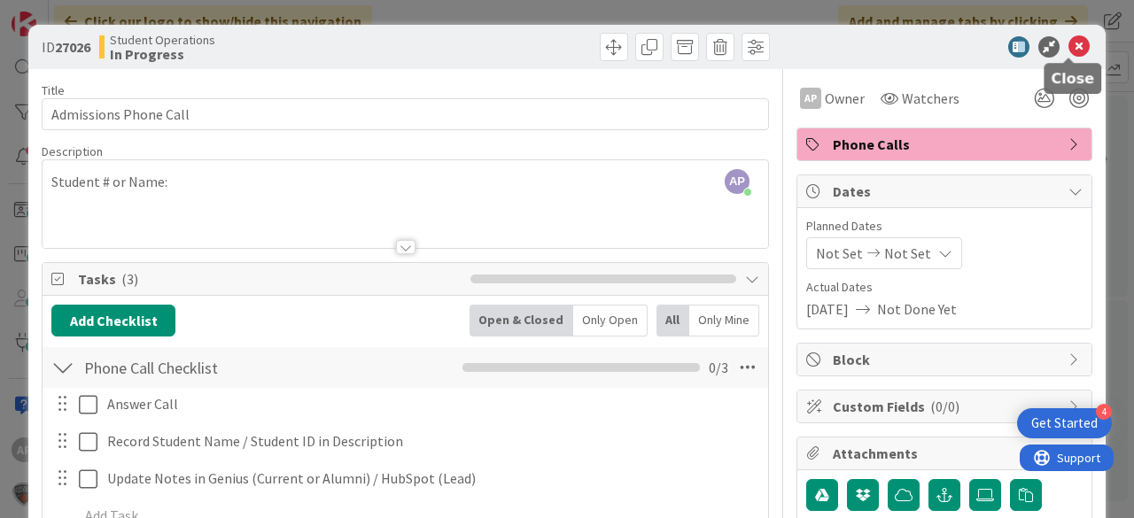
click at [1069, 46] on icon at bounding box center [1079, 46] width 21 height 21
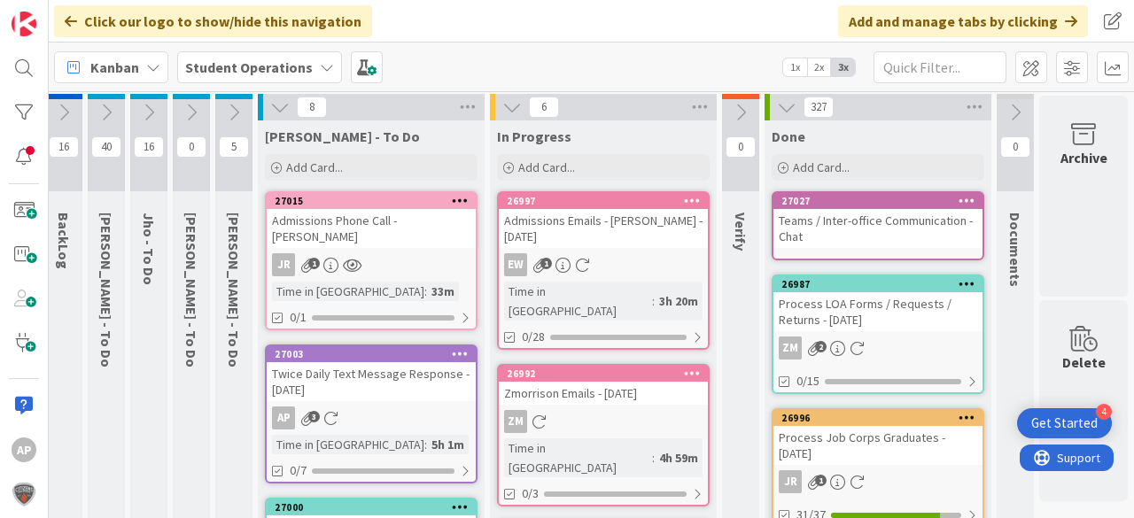
click at [374, 212] on div "Admissions Phone Call - [PERSON_NAME]" at bounding box center [371, 228] width 209 height 39
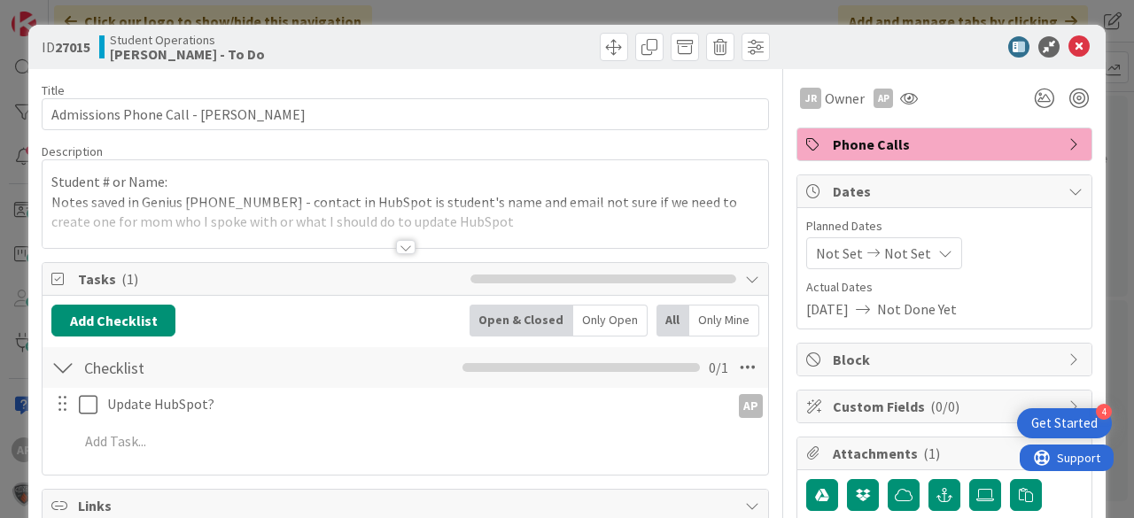
click at [401, 245] on div at bounding box center [405, 247] width 19 height 14
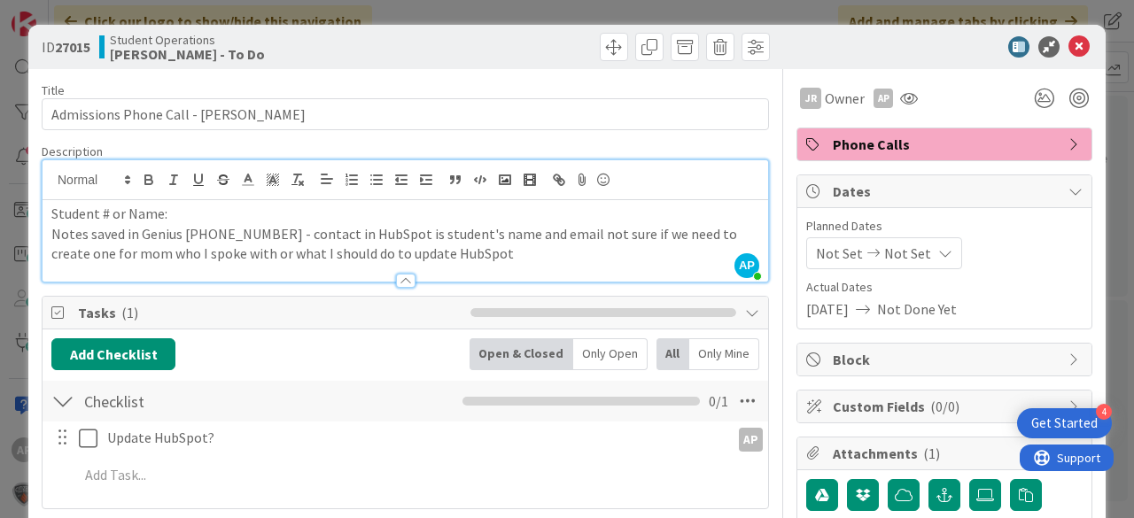
click at [202, 230] on p "Notes saved in Genius [PHONE_NUMBER] - contact in HubSpot is student's name and…" at bounding box center [405, 244] width 708 height 40
copy p "4161220"
drag, startPoint x: 1074, startPoint y: 47, endPoint x: 1132, endPoint y: 46, distance: 58.5
click at [1074, 47] on icon at bounding box center [1079, 46] width 21 height 21
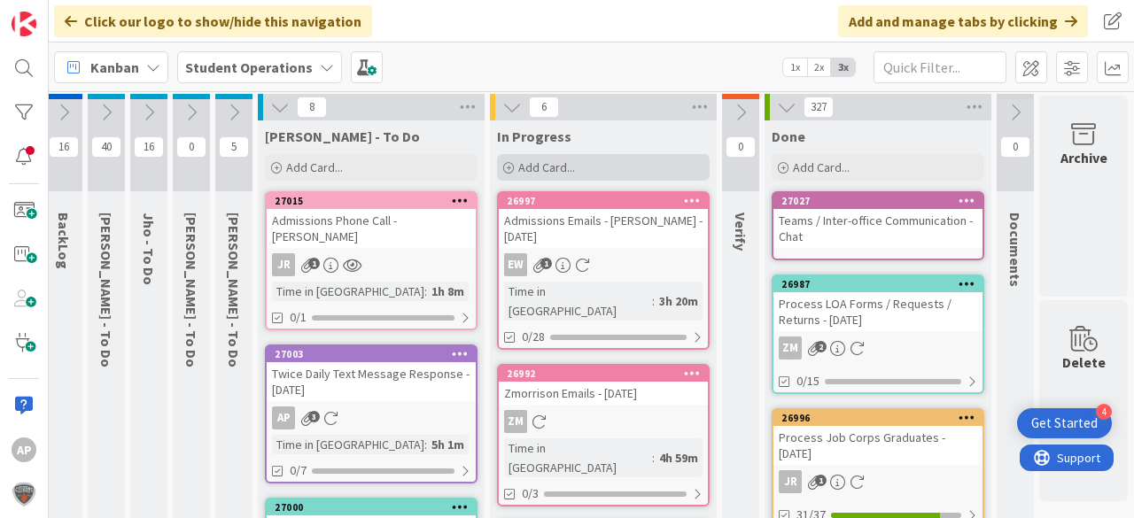
click at [553, 169] on span "Add Card..." at bounding box center [546, 167] width 57 height 16
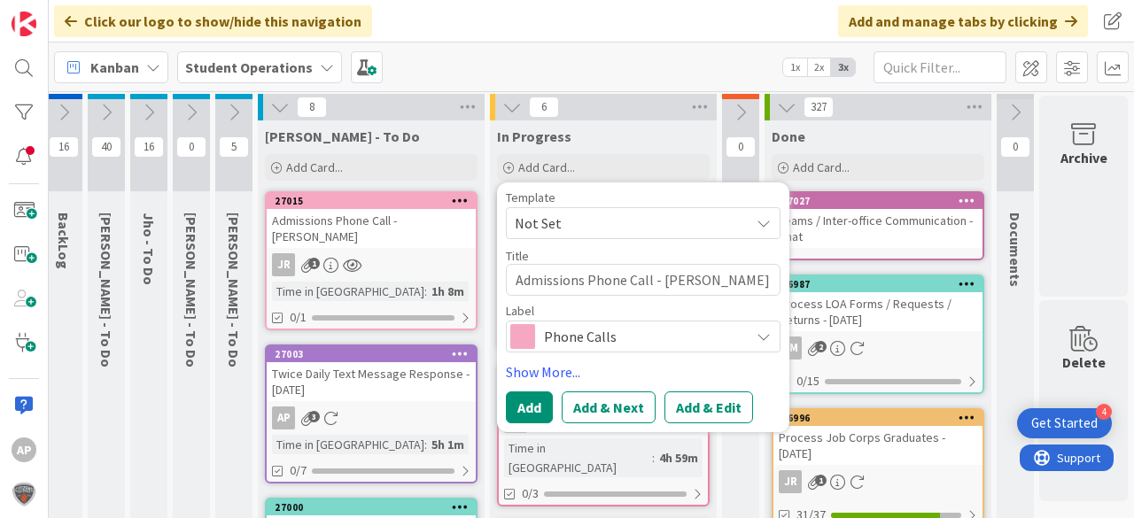
click at [549, 230] on span "Not Set" at bounding box center [626, 223] width 222 height 23
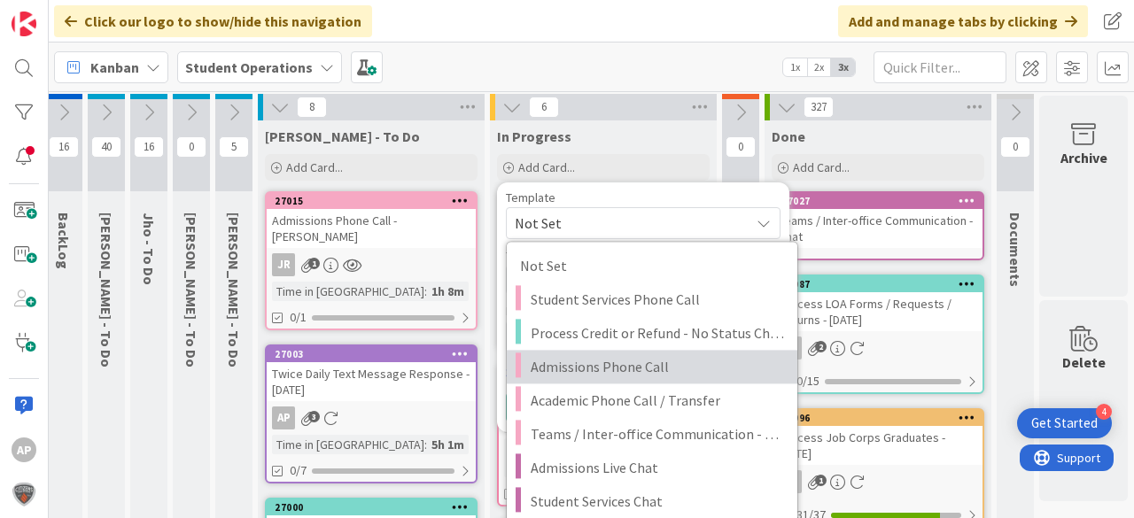
click at [598, 364] on span "Admissions Phone Call" at bounding box center [657, 366] width 253 height 23
type textarea "x"
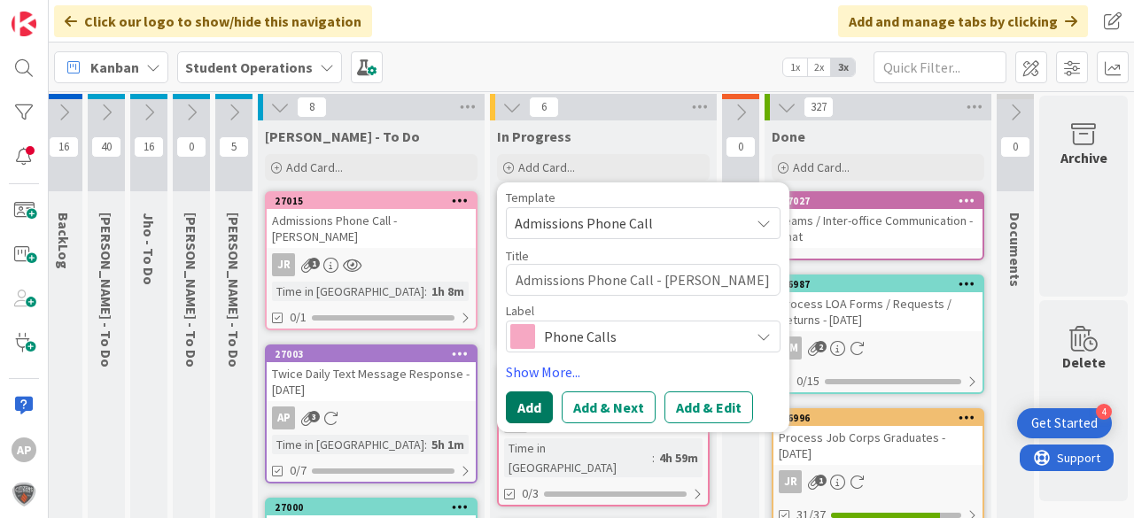
click at [533, 393] on button "Add" at bounding box center [529, 408] width 47 height 32
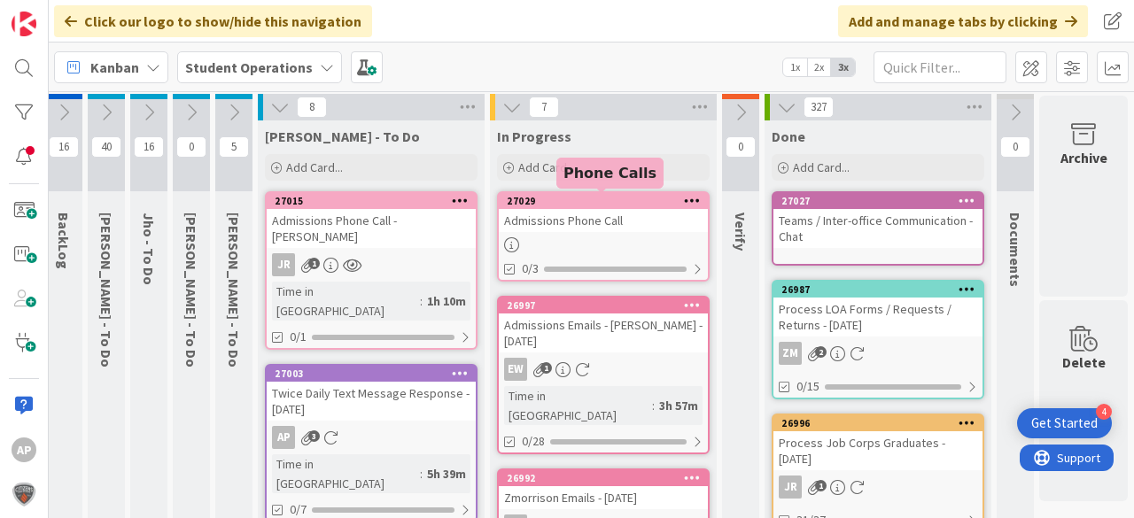
click at [610, 234] on link "27029 Admissions Phone Call 0/3" at bounding box center [603, 236] width 213 height 90
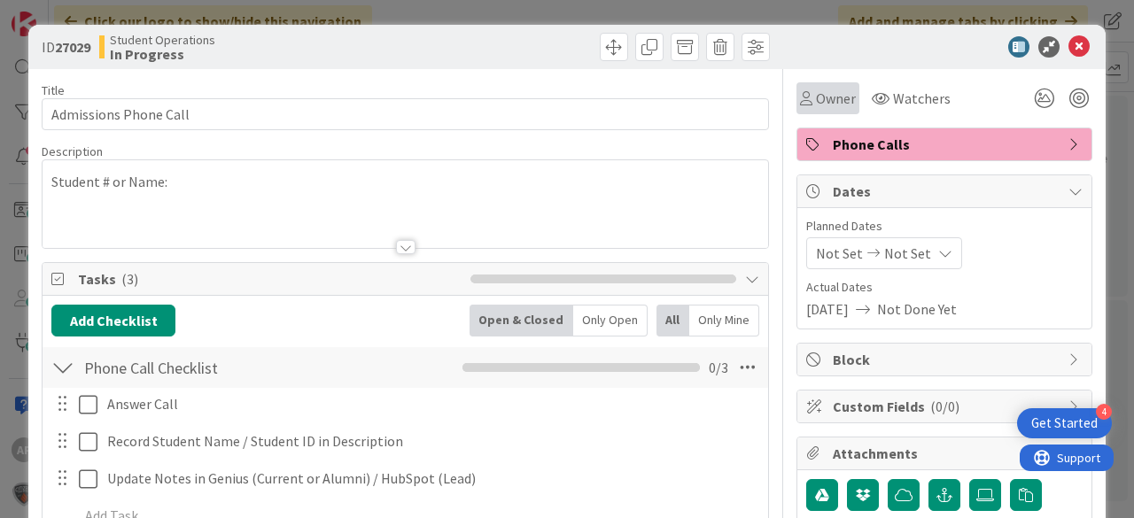
click at [816, 106] on span "Owner" at bounding box center [836, 98] width 40 height 21
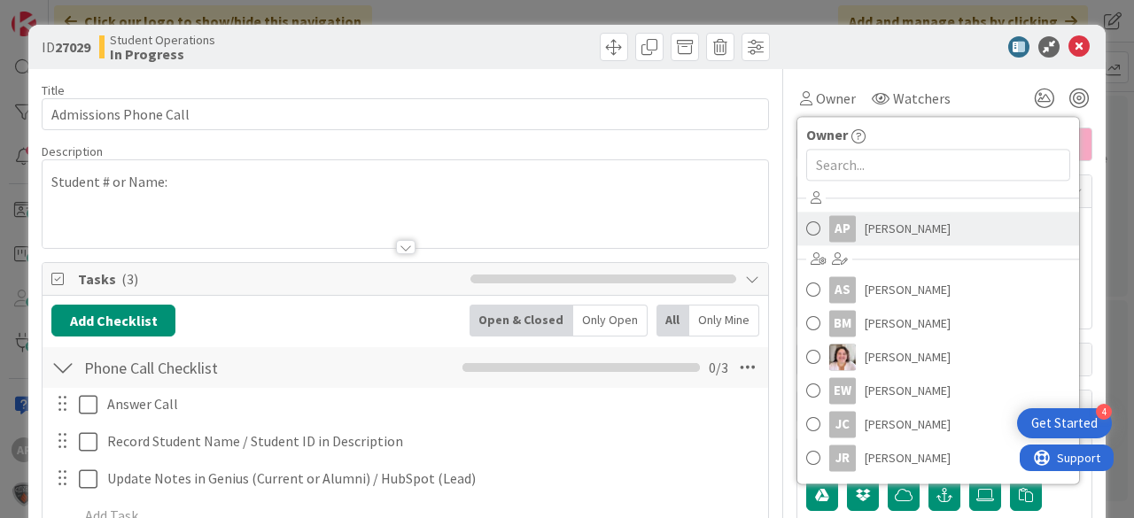
click at [865, 223] on span "[PERSON_NAME]" at bounding box center [908, 228] width 86 height 27
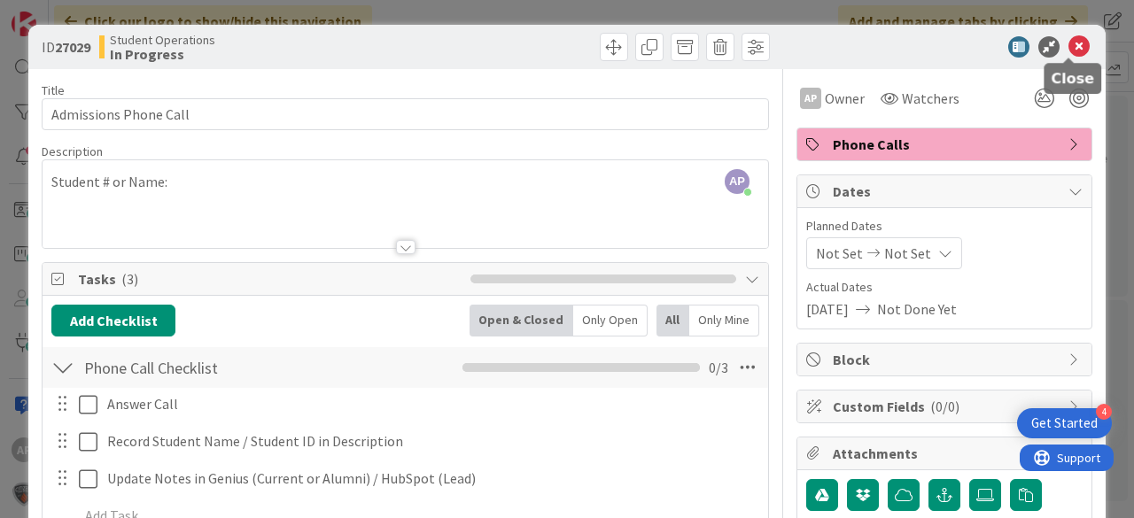
click at [1069, 44] on icon at bounding box center [1079, 46] width 21 height 21
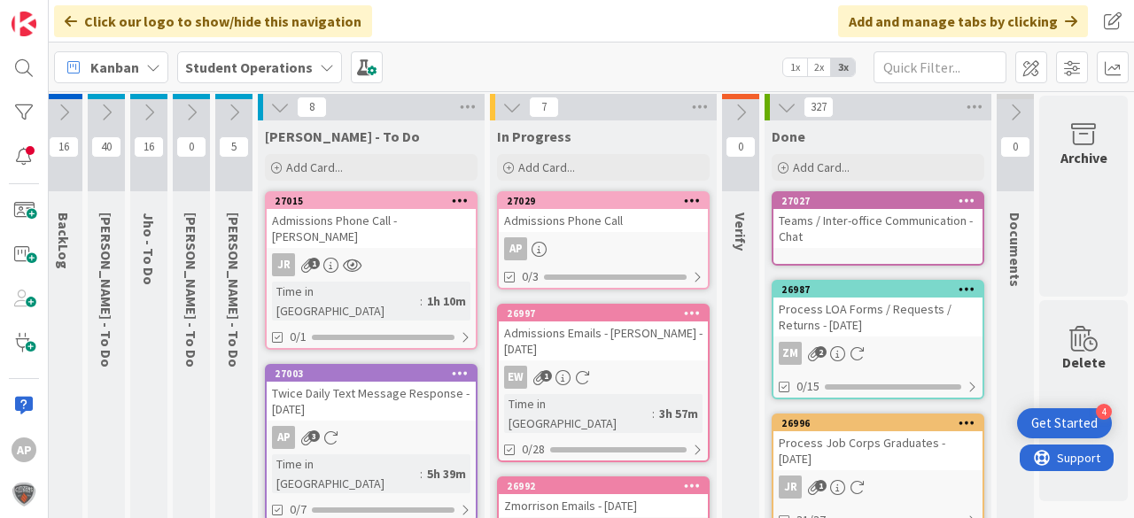
click at [613, 224] on div "Admissions Phone Call" at bounding box center [603, 220] width 209 height 23
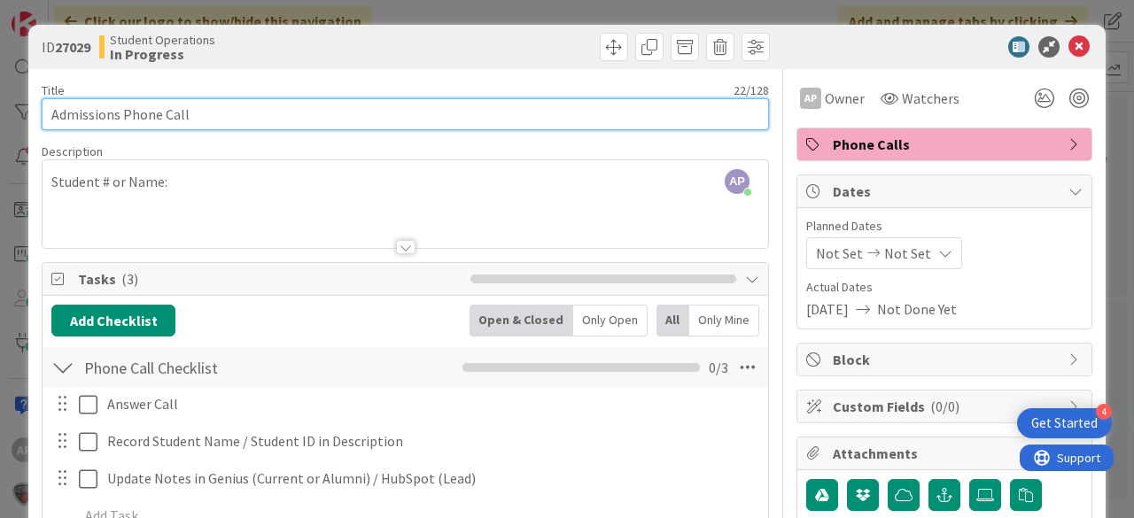
click at [337, 116] on input "Admissions Phone Call" at bounding box center [405, 114] width 727 height 32
type input "Admissions Phone Call - [PERSON_NAME]"
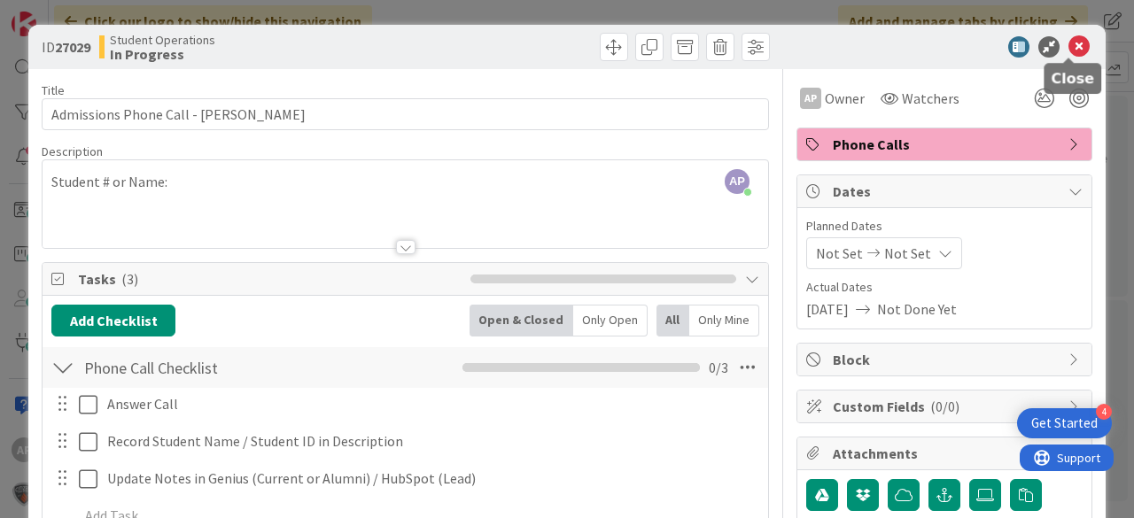
click at [1069, 46] on icon at bounding box center [1079, 46] width 21 height 21
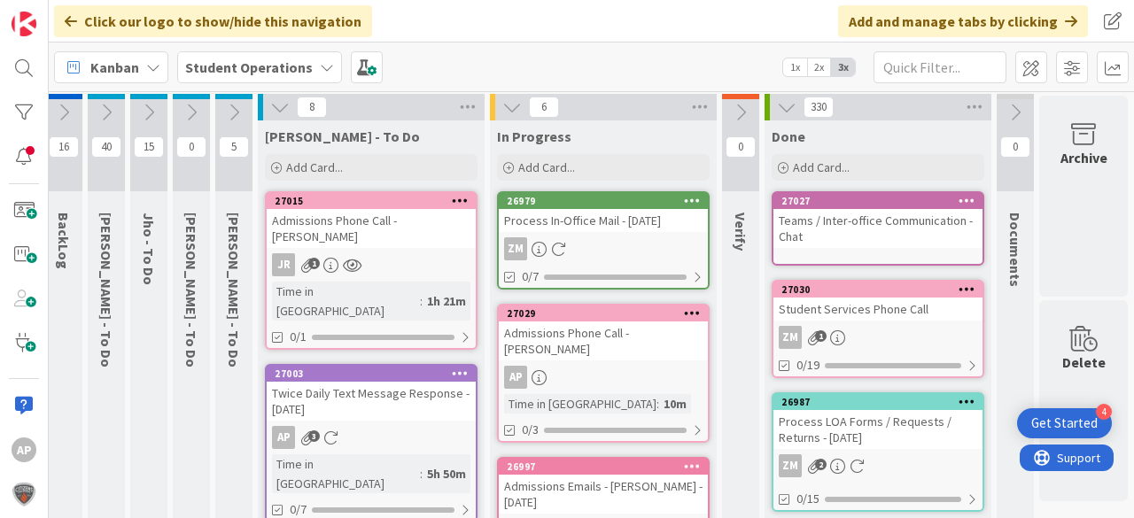
click at [600, 354] on div "Admissions Phone Call - [PERSON_NAME]" at bounding box center [603, 341] width 209 height 39
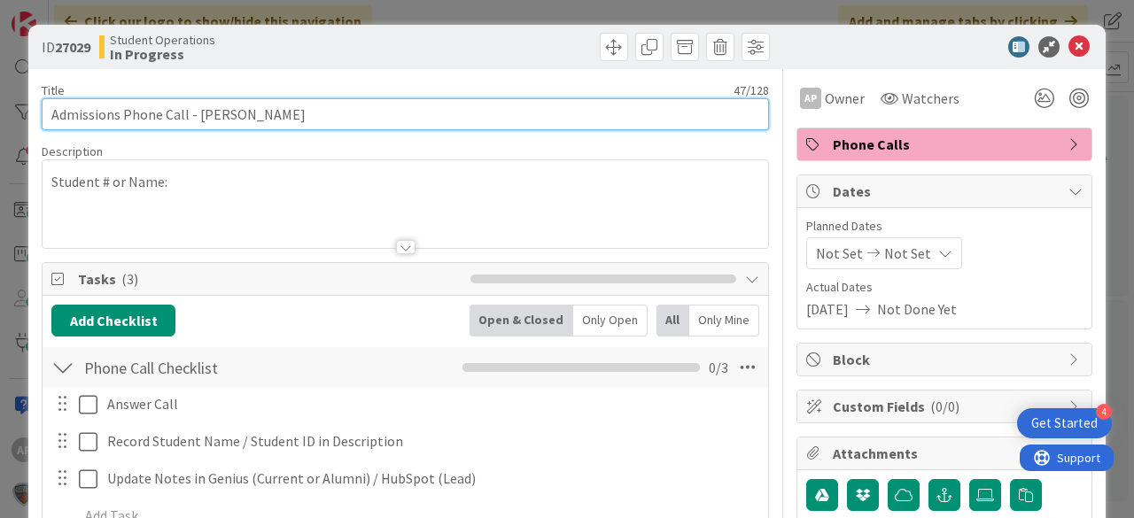
click at [381, 117] on input "Admissions Phone Call - [PERSON_NAME]" at bounding box center [405, 114] width 727 height 32
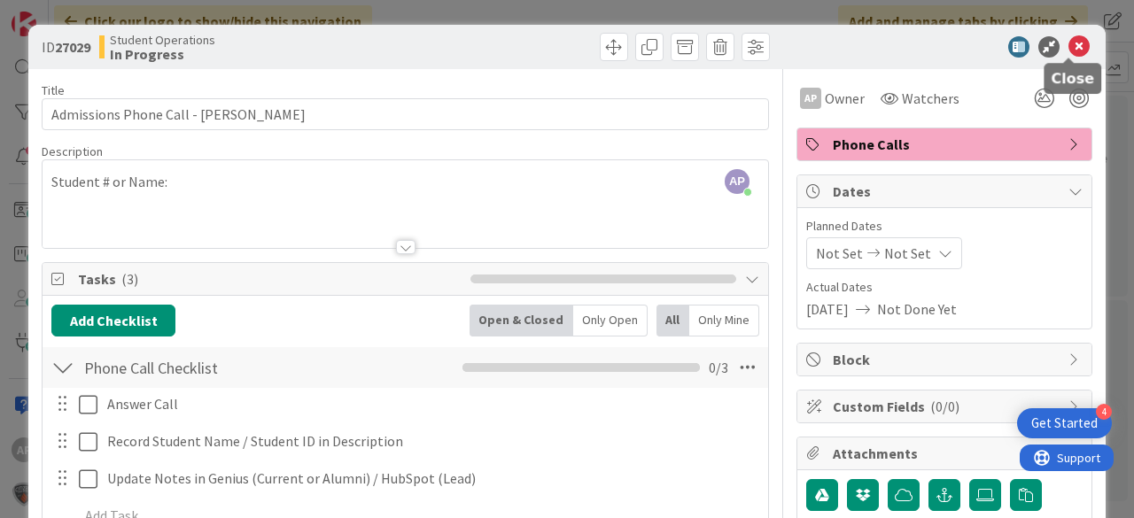
click at [1069, 44] on icon at bounding box center [1079, 46] width 21 height 21
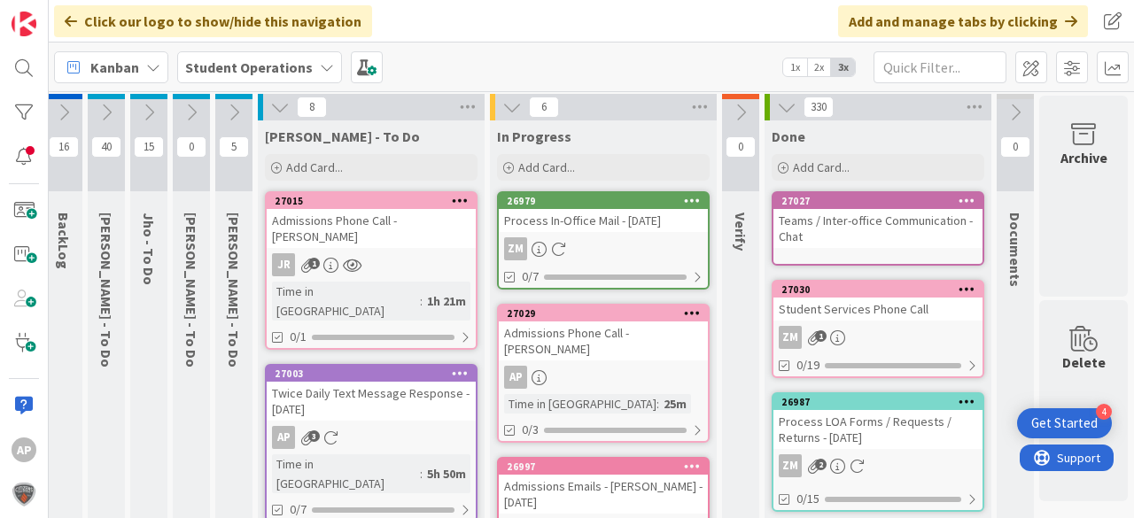
click at [592, 351] on div "Admissions Phone Call - [PERSON_NAME]" at bounding box center [603, 341] width 209 height 39
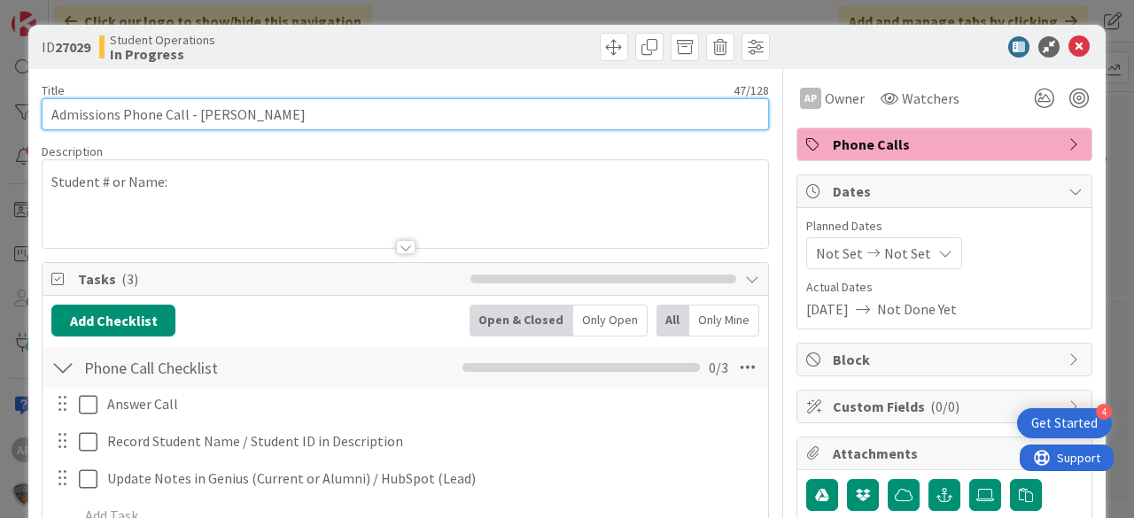
click at [386, 113] on input "Admissions Phone Call - [PERSON_NAME]" at bounding box center [405, 114] width 727 height 32
type input "Admissions Phone Call - [PERSON_NAME] (30 minutes)"
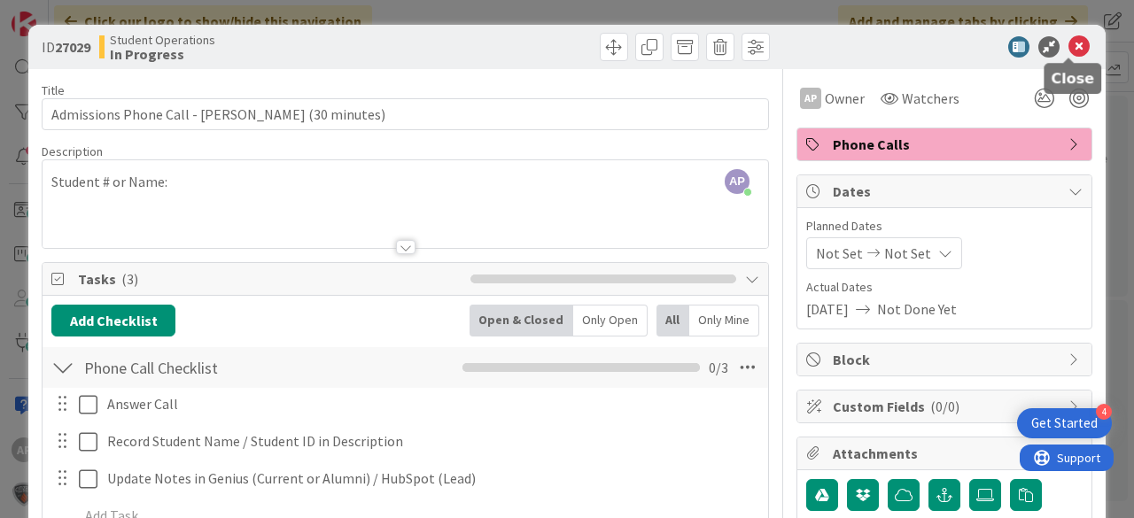
click at [1070, 45] on icon at bounding box center [1079, 46] width 21 height 21
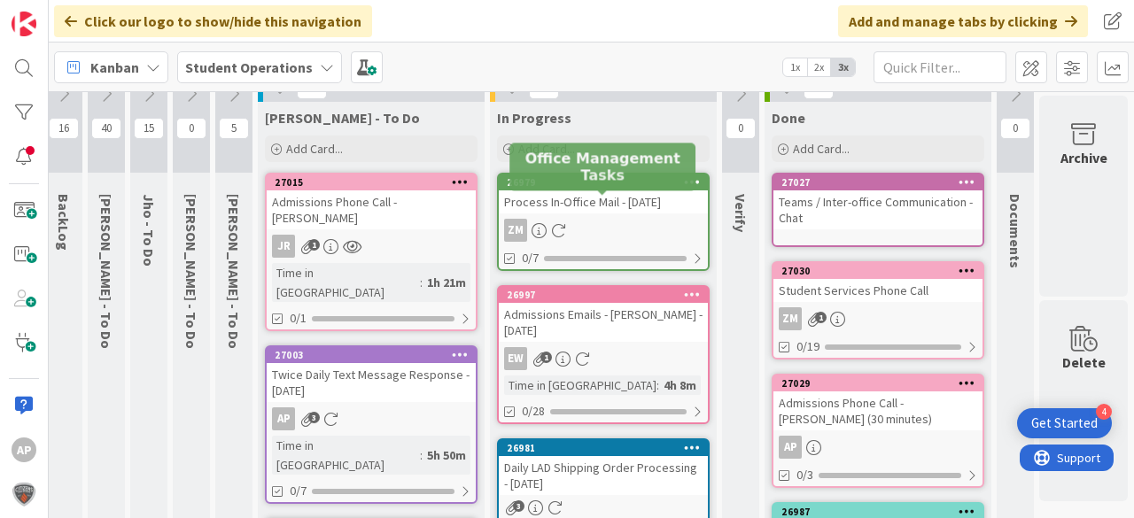
scroll to position [0, 57]
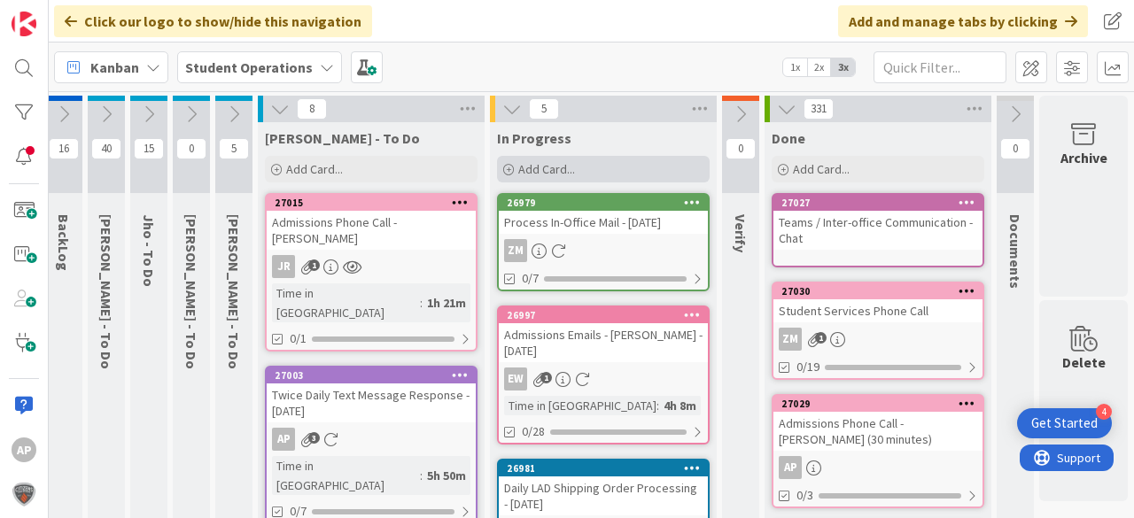
click at [542, 164] on span "Add Card..." at bounding box center [546, 169] width 57 height 16
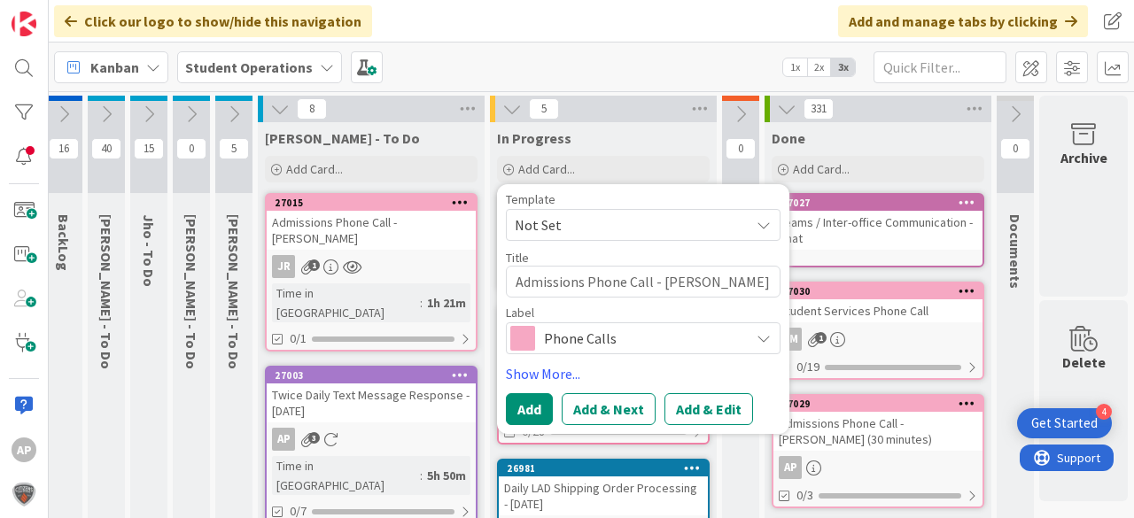
click at [575, 220] on span "Not Set" at bounding box center [626, 225] width 222 height 23
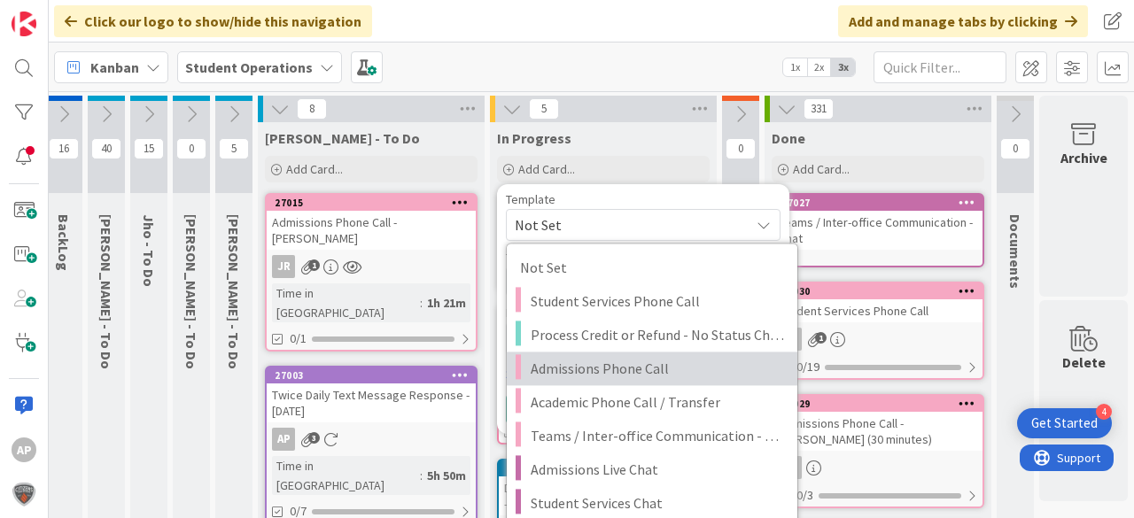
click at [619, 365] on span "Admissions Phone Call" at bounding box center [657, 368] width 253 height 23
type textarea "x"
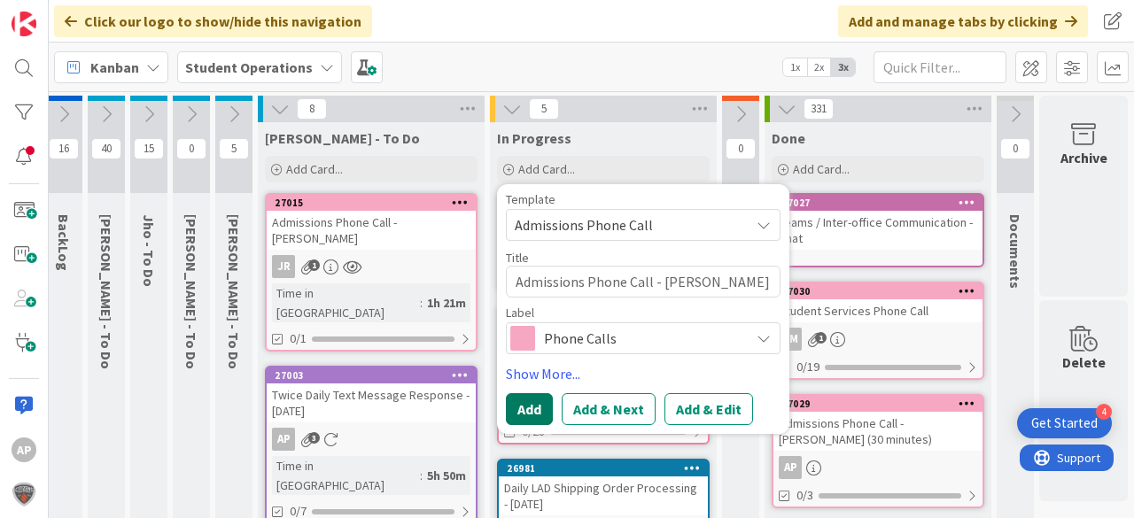
click at [534, 410] on button "Add" at bounding box center [529, 409] width 47 height 32
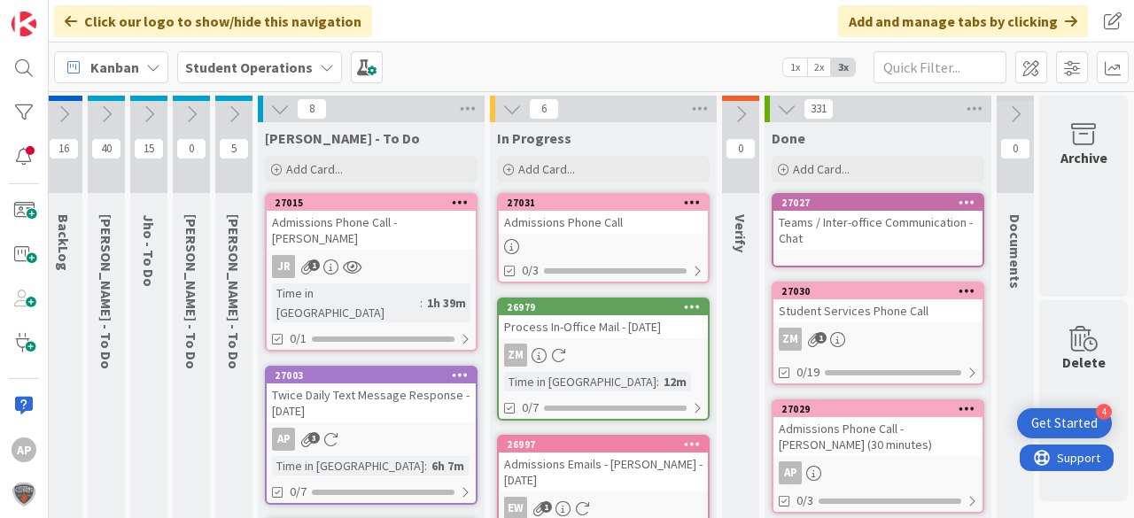
click at [647, 248] on div at bounding box center [603, 246] width 209 height 15
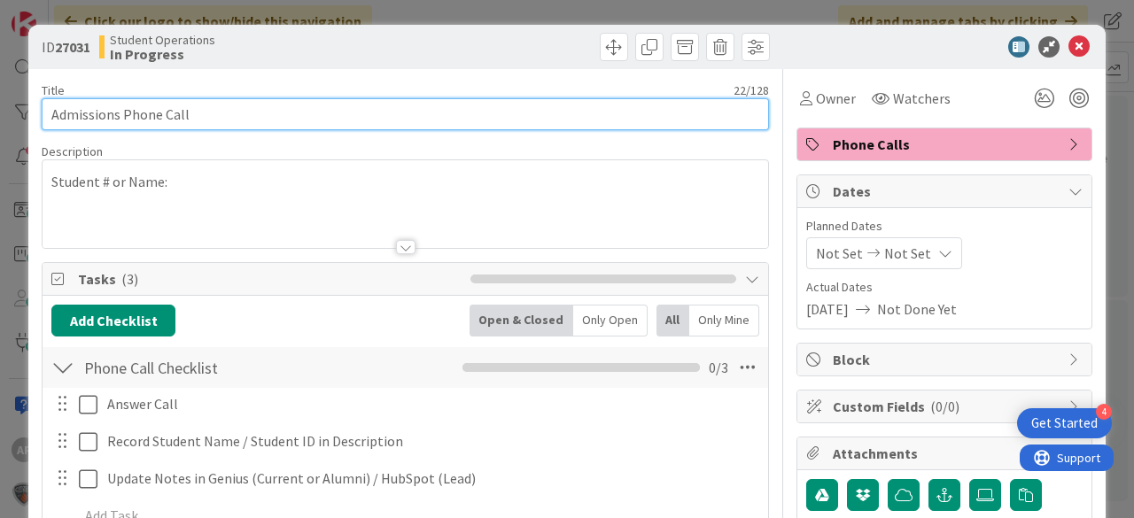
click at [288, 110] on input "Admissions Phone Call" at bounding box center [405, 114] width 727 height 32
type input "Admissions Phone Call - [PERSON_NAME]"
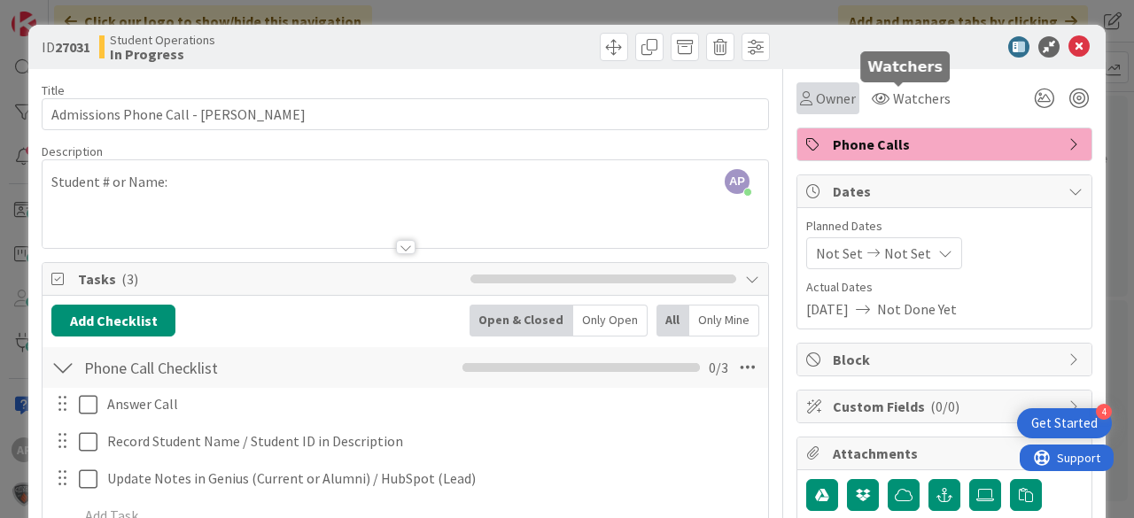
click at [828, 106] on span "Owner" at bounding box center [836, 98] width 40 height 21
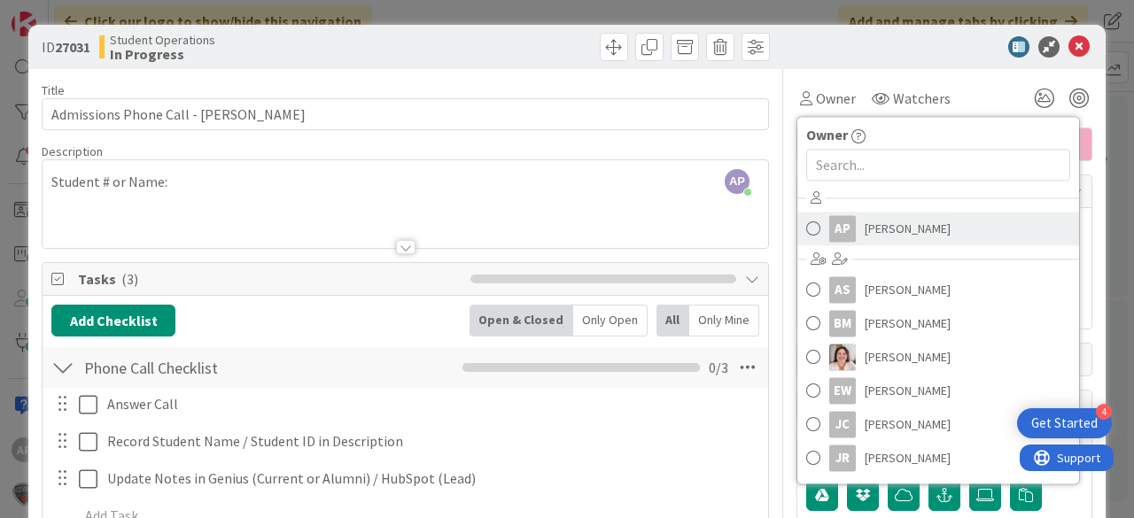
click at [881, 231] on span "[PERSON_NAME]" at bounding box center [908, 228] width 86 height 27
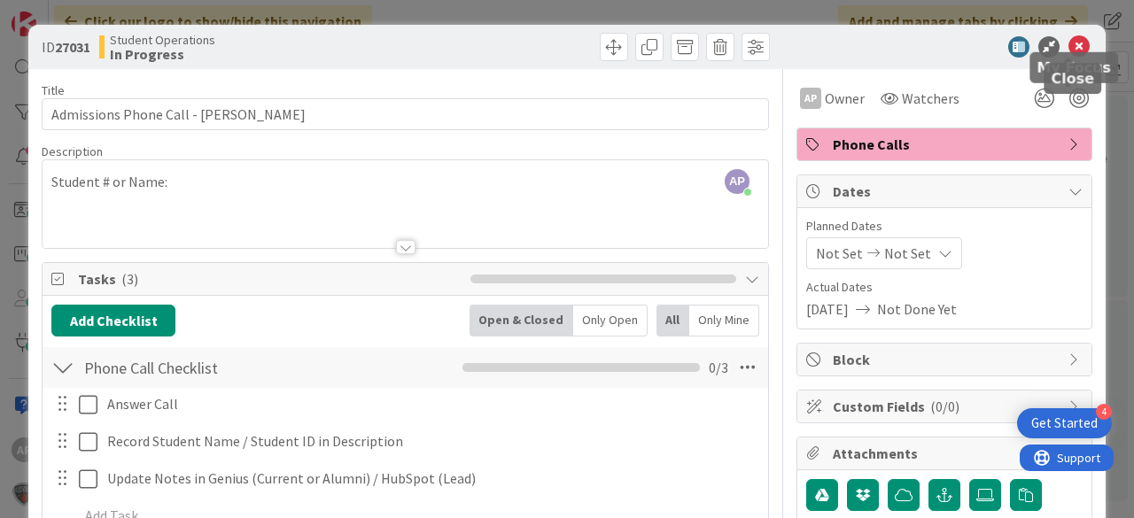
click at [1069, 36] on icon at bounding box center [1079, 46] width 21 height 21
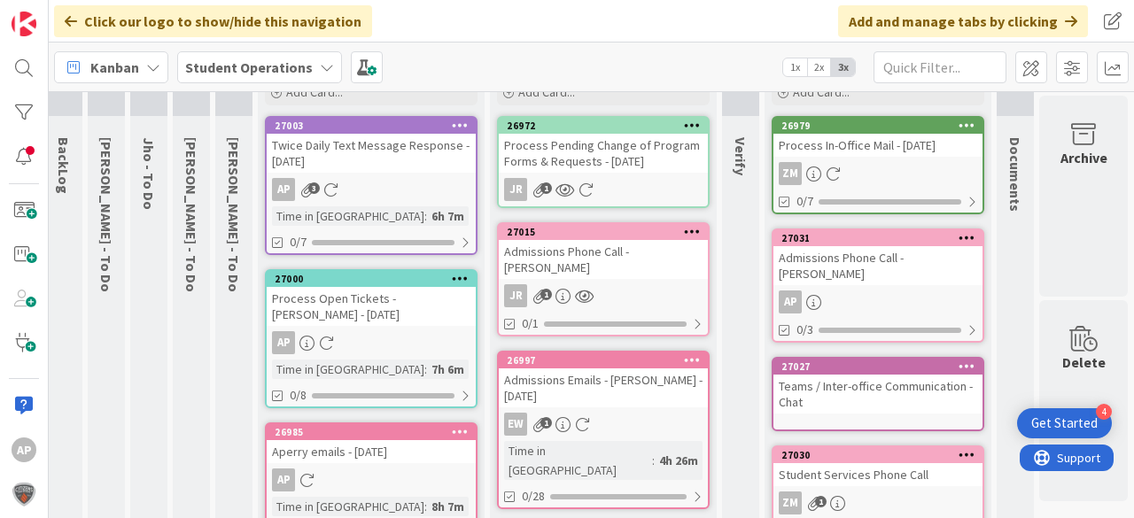
scroll to position [92, 57]
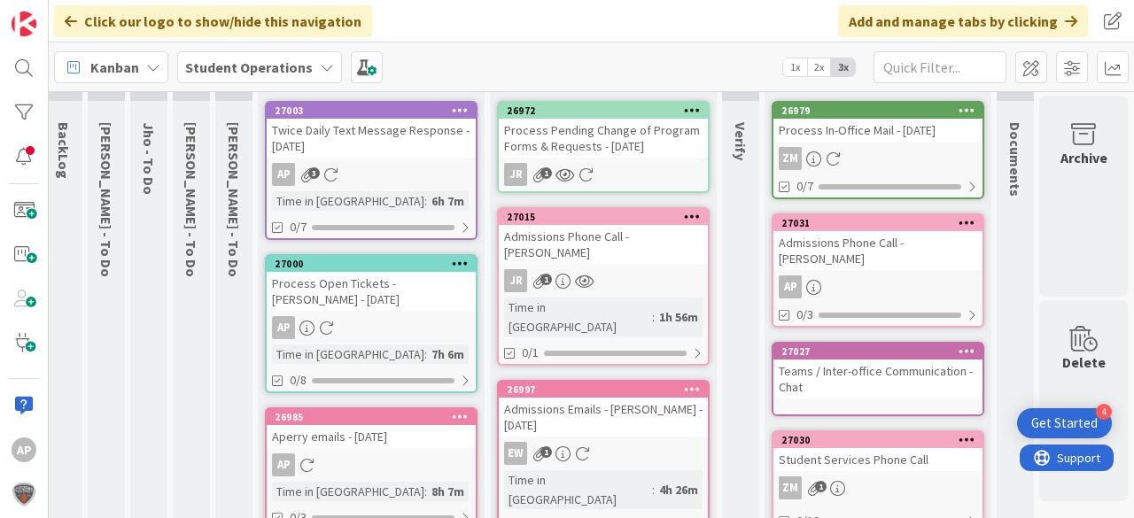
click at [645, 249] on div "Admissions Phone Call - [PERSON_NAME]" at bounding box center [603, 244] width 209 height 39
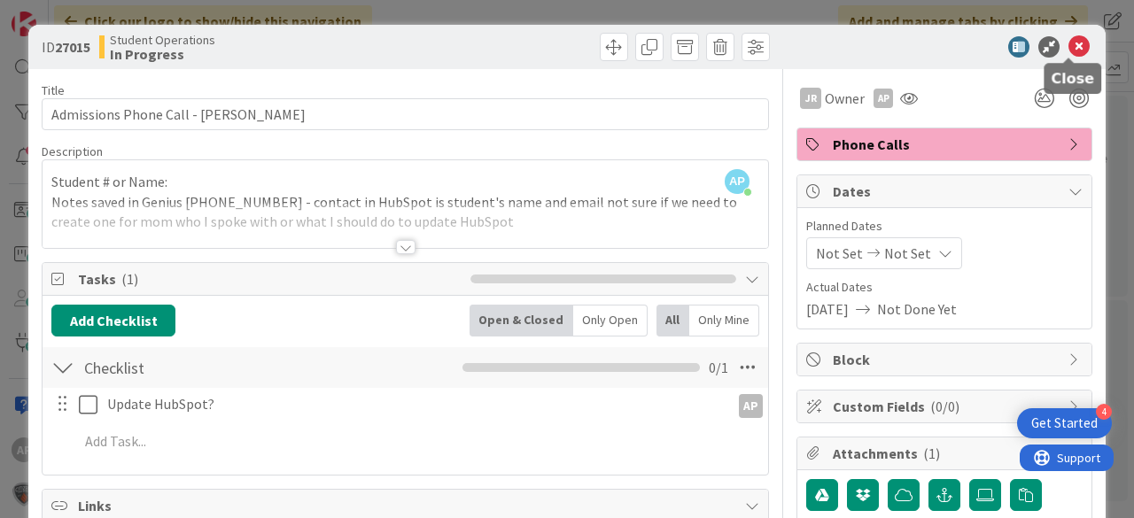
click at [1069, 44] on icon at bounding box center [1079, 46] width 21 height 21
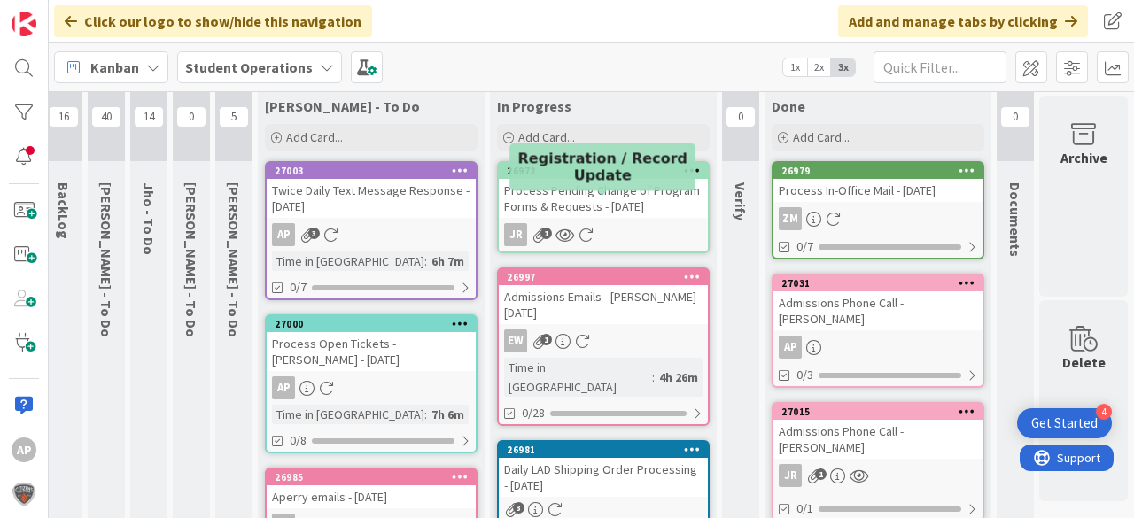
scroll to position [0, 57]
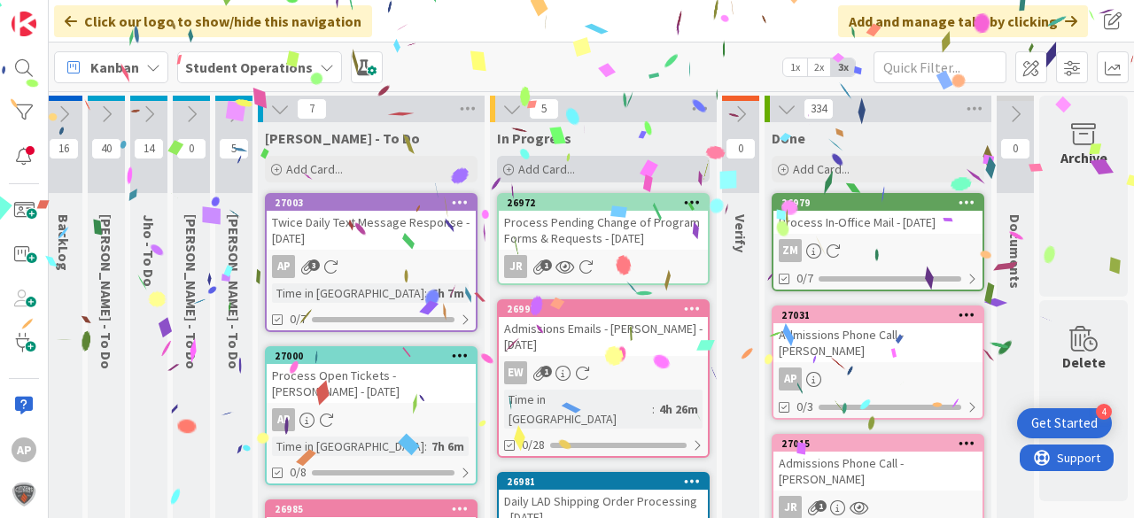
click at [517, 159] on div "Add Card..." at bounding box center [603, 169] width 213 height 27
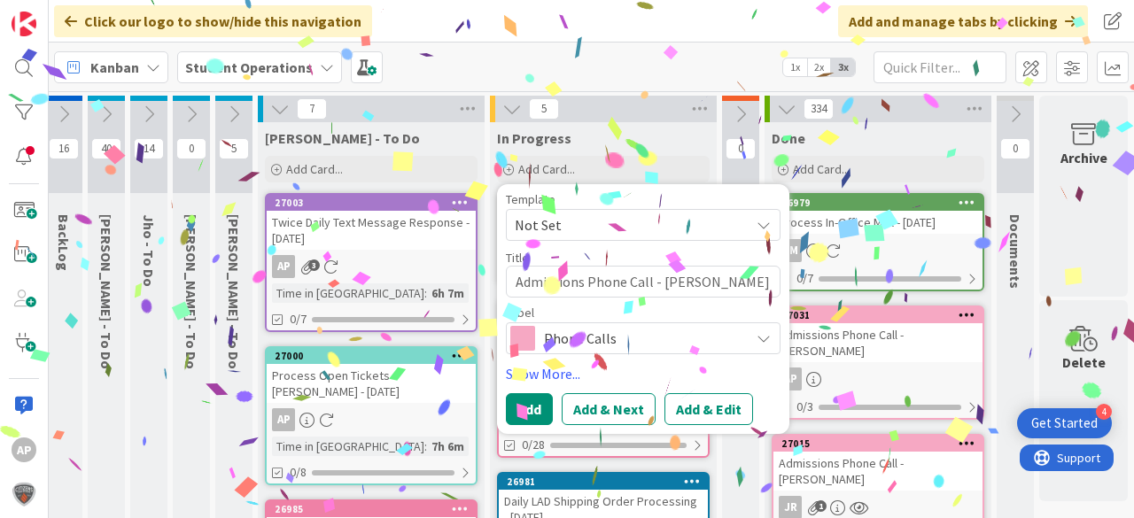
click at [574, 226] on span "Not Set" at bounding box center [626, 225] width 222 height 23
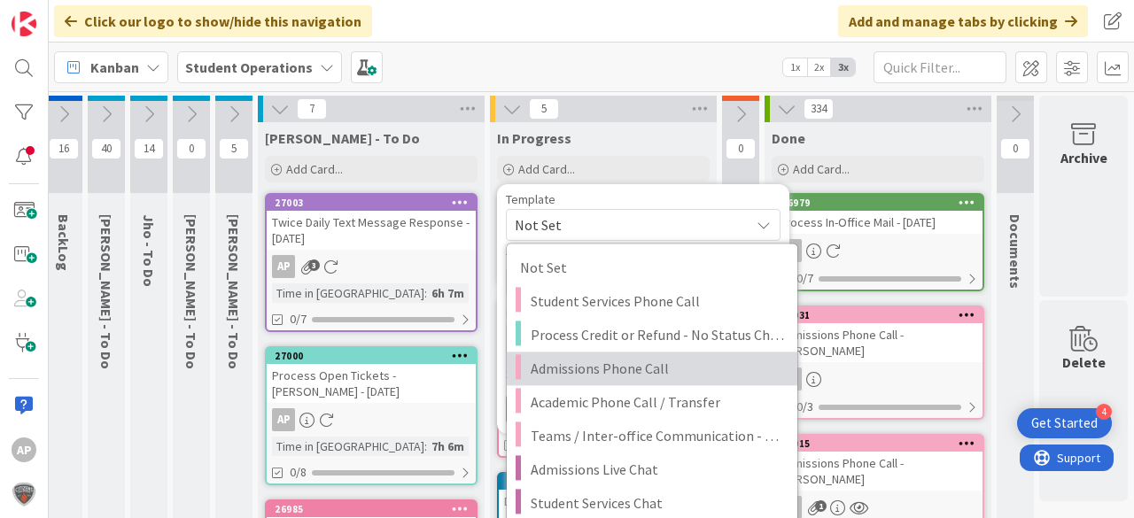
click at [670, 369] on span "Admissions Phone Call" at bounding box center [657, 368] width 253 height 23
type textarea "x"
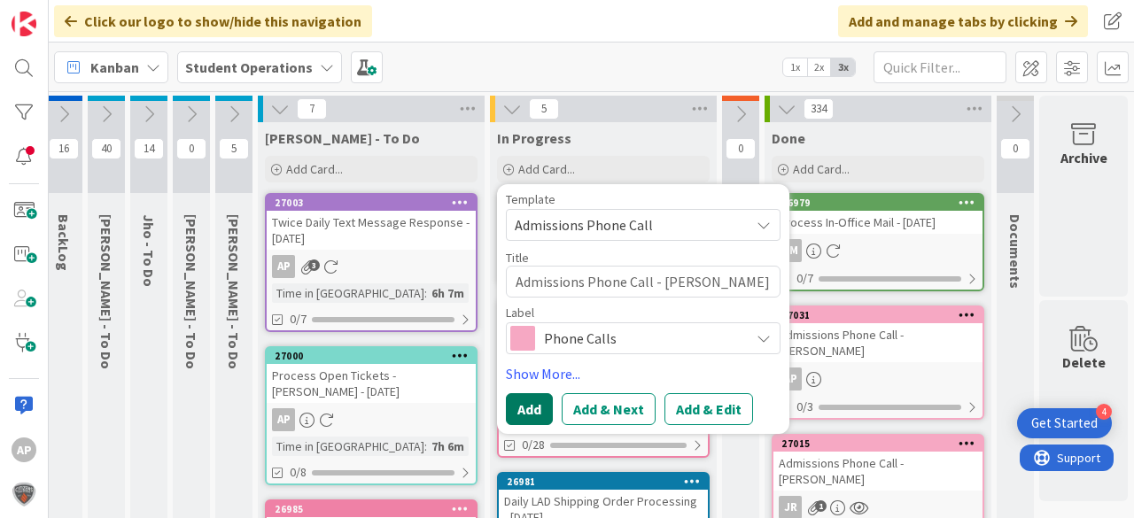
click at [528, 408] on button "Add" at bounding box center [529, 409] width 47 height 32
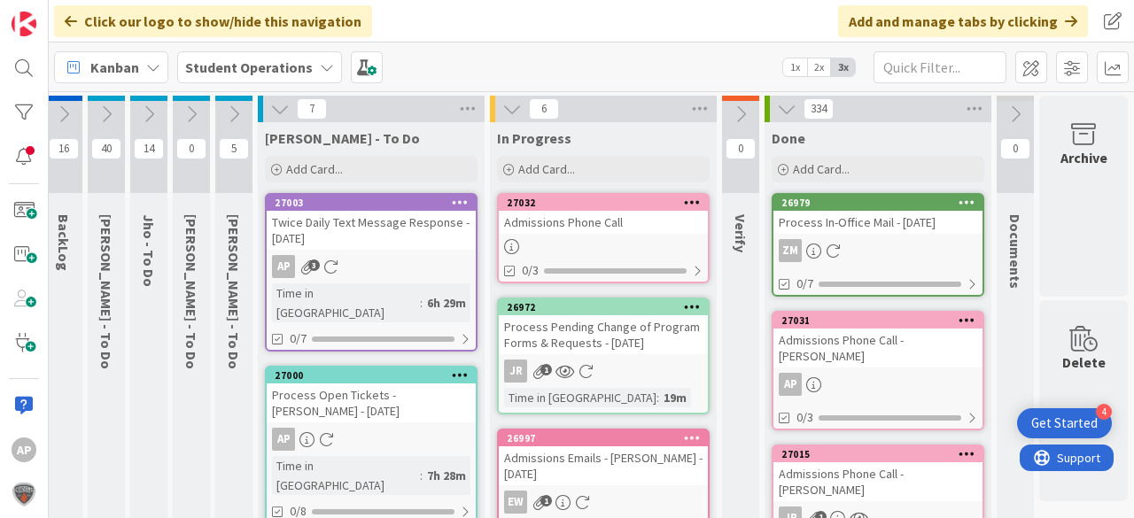
click at [664, 224] on div "Admissions Phone Call" at bounding box center [603, 222] width 209 height 23
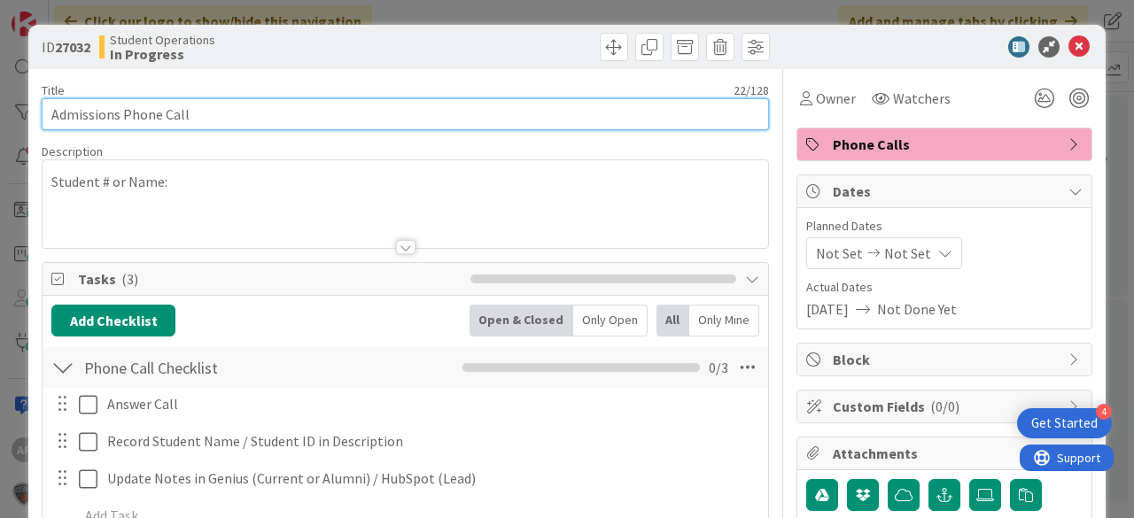
click at [266, 108] on input "Admissions Phone Call" at bounding box center [405, 114] width 727 height 32
type input "Admissions Phone Call - [PERSON_NAME]"
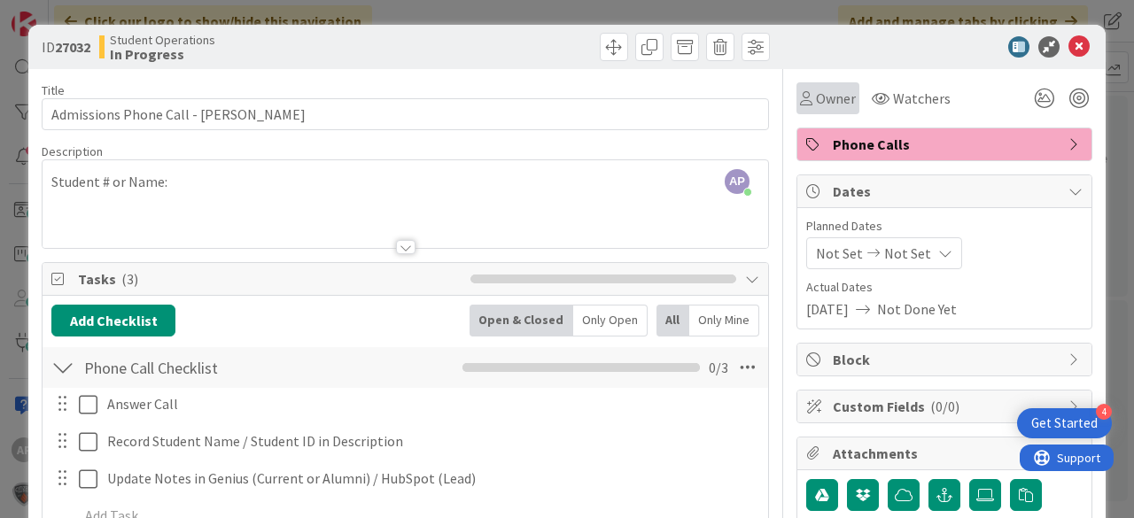
click at [816, 96] on span "Owner" at bounding box center [836, 98] width 40 height 21
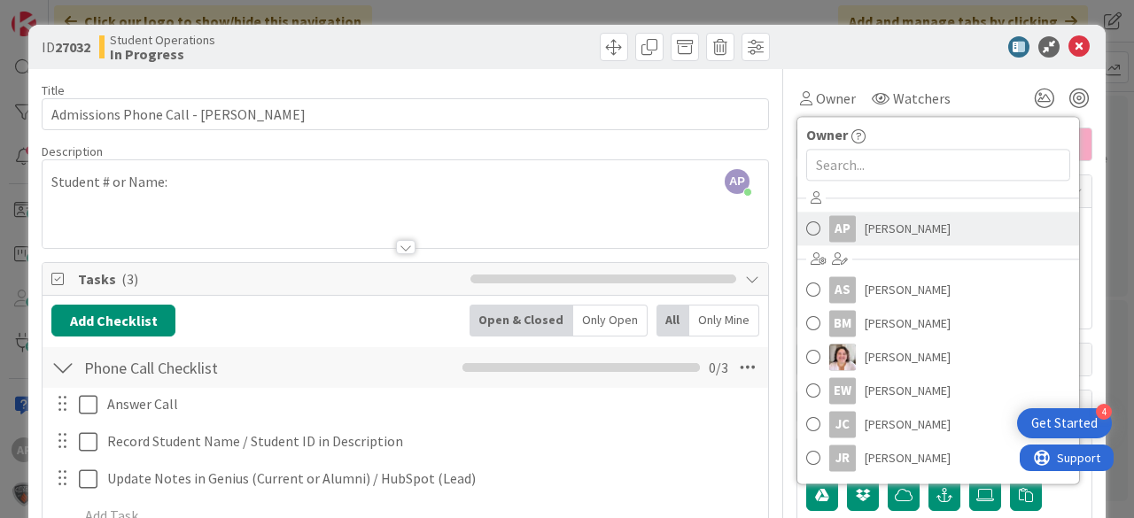
click at [865, 226] on span "[PERSON_NAME]" at bounding box center [908, 228] width 86 height 27
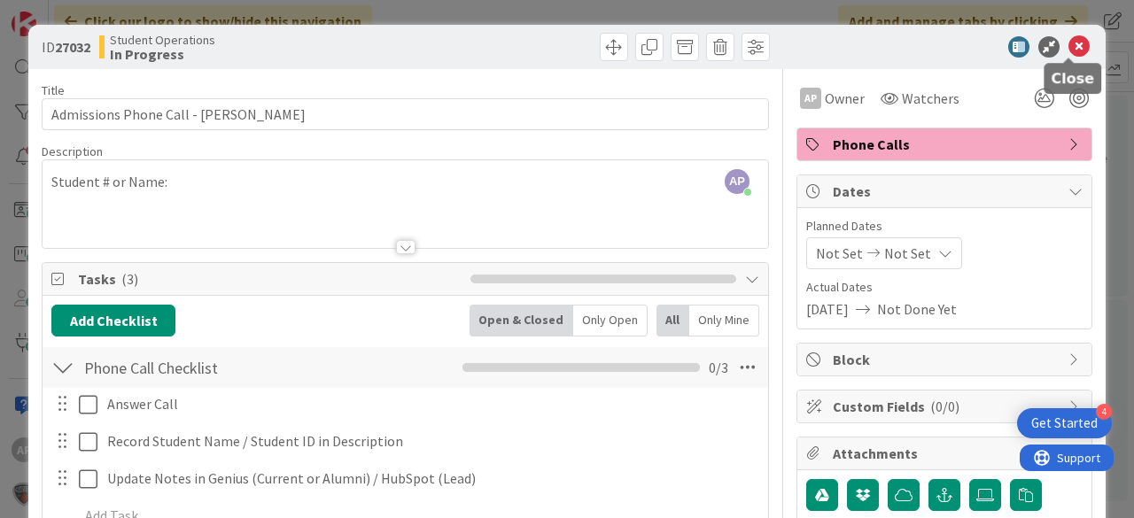
click at [1076, 43] on icon at bounding box center [1079, 46] width 21 height 21
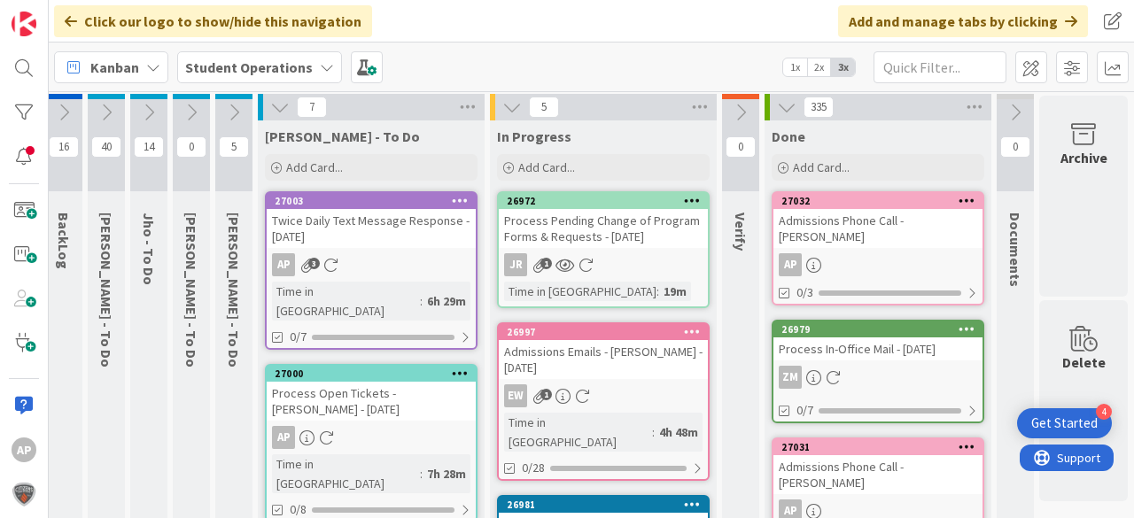
scroll to position [2, 63]
